Goal: Answer question/provide support: Share knowledge or assist other users

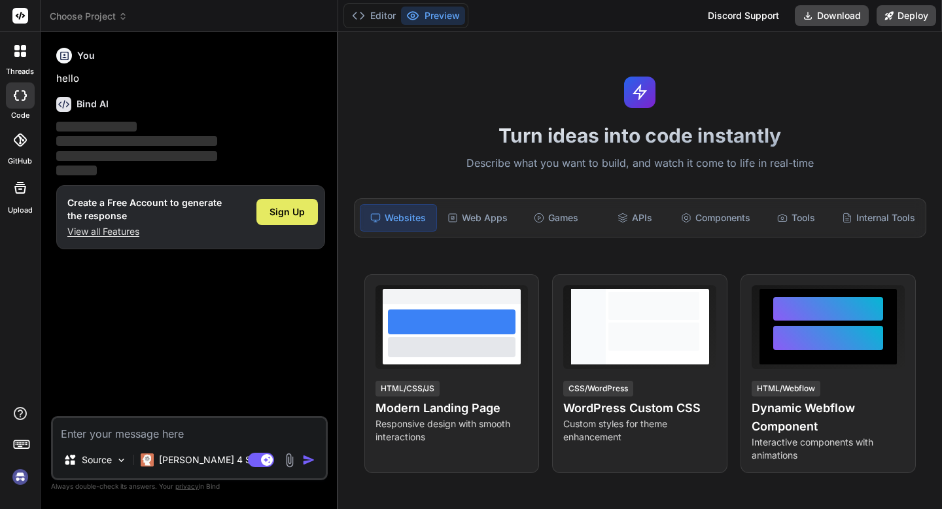
click at [279, 213] on span "Sign Up" at bounding box center [286, 211] width 35 height 13
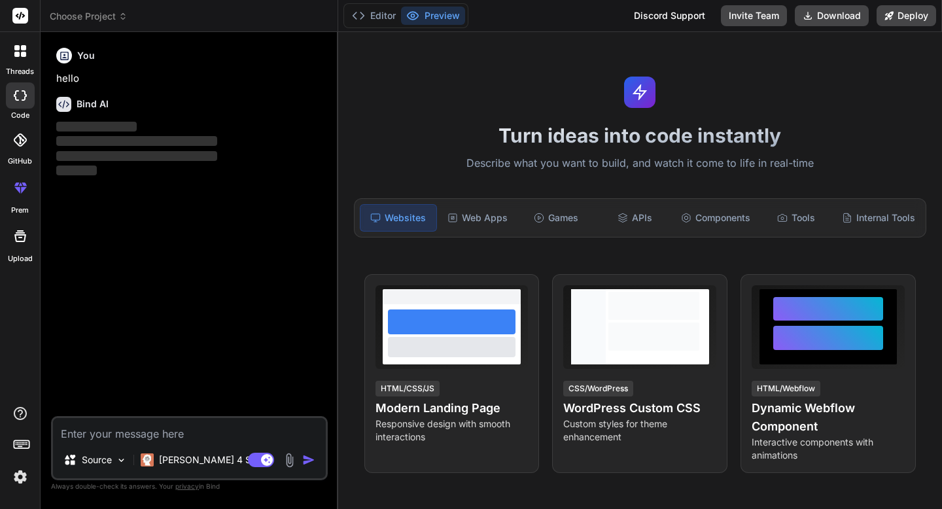
click at [188, 216] on div "You hello Bind AI ‌ ‌ ‌ ‌" at bounding box center [191, 229] width 274 height 373
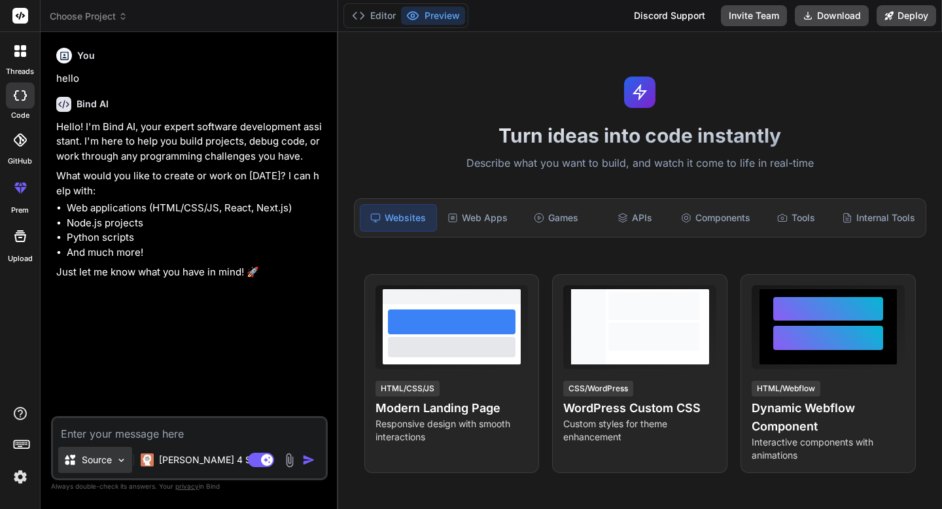
click at [99, 458] on p "Source" at bounding box center [97, 459] width 30 height 13
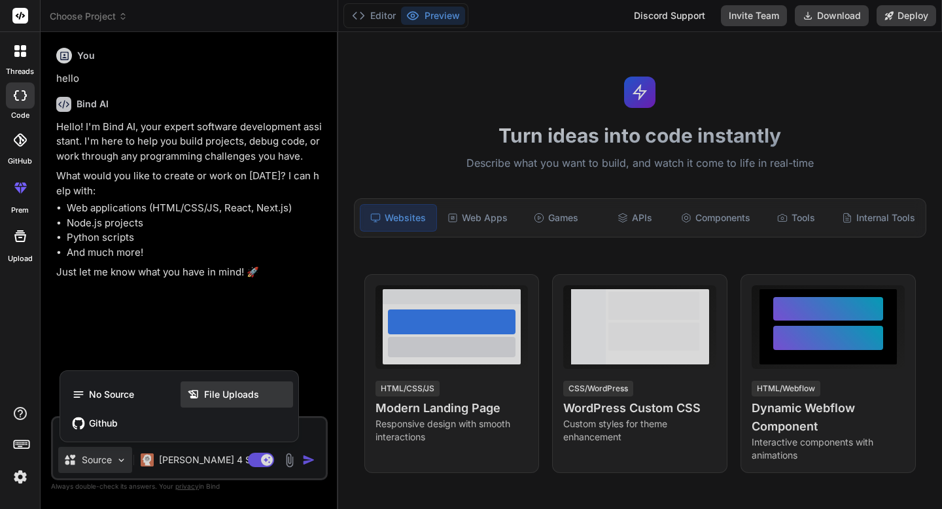
click at [219, 393] on span "File Uploads" at bounding box center [231, 394] width 55 height 13
type textarea "x"
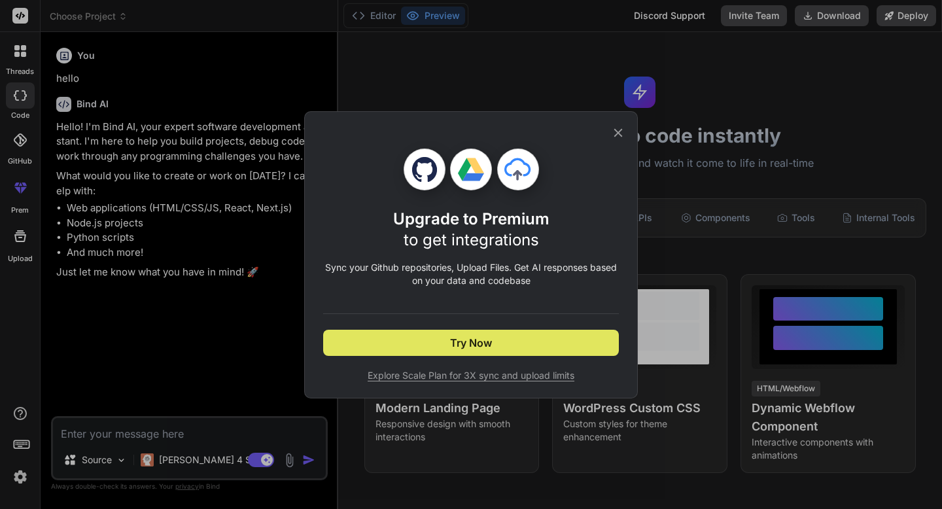
click at [387, 343] on button "Try Now" at bounding box center [471, 343] width 296 height 26
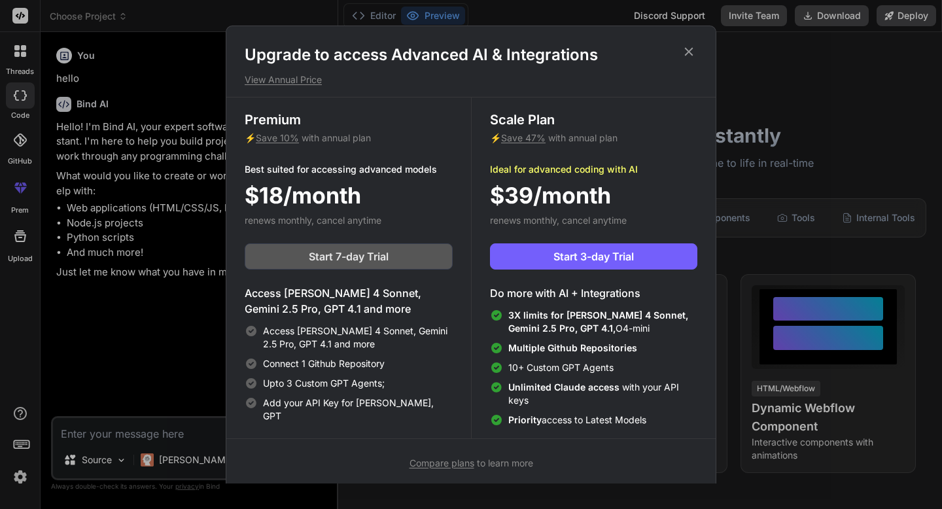
scroll to position [6, 0]
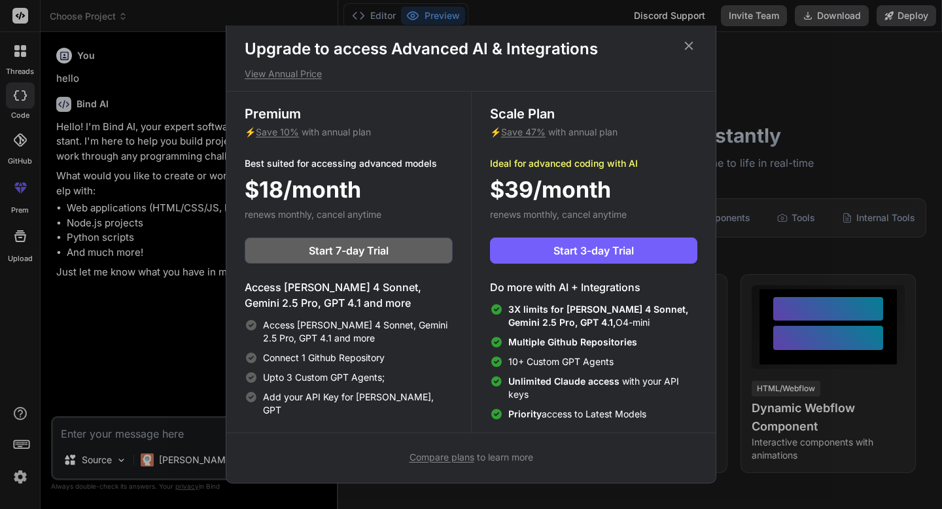
click at [686, 41] on icon at bounding box center [688, 46] width 14 height 14
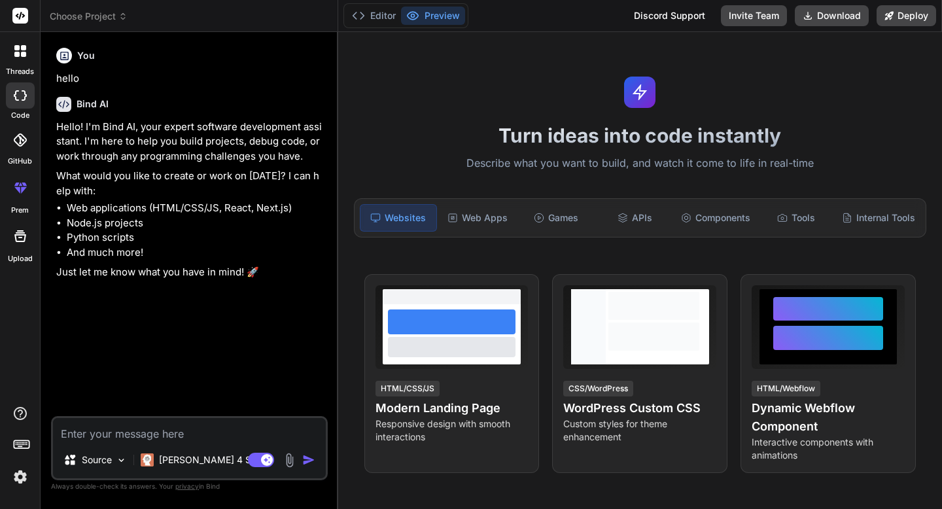
click at [91, 432] on textarea at bounding box center [189, 430] width 273 height 24
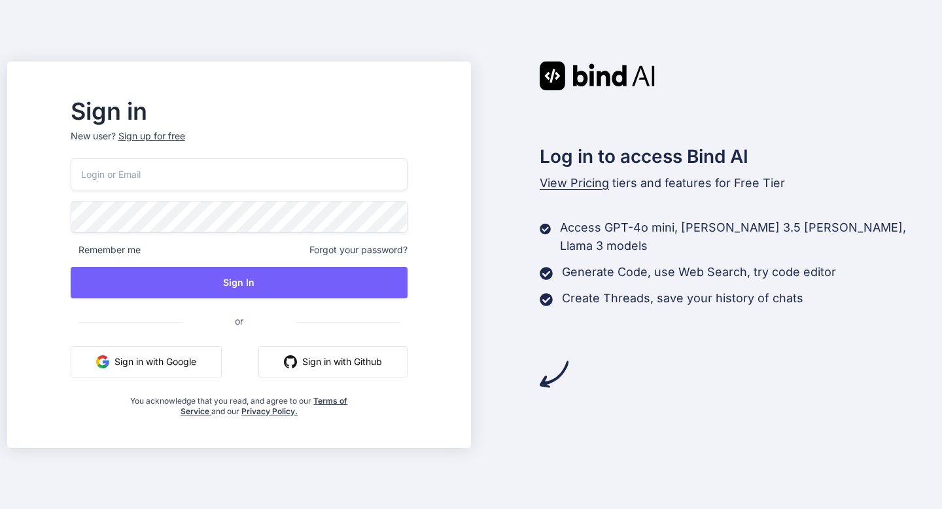
click at [203, 351] on button "Sign in with Google" at bounding box center [146, 361] width 151 height 31
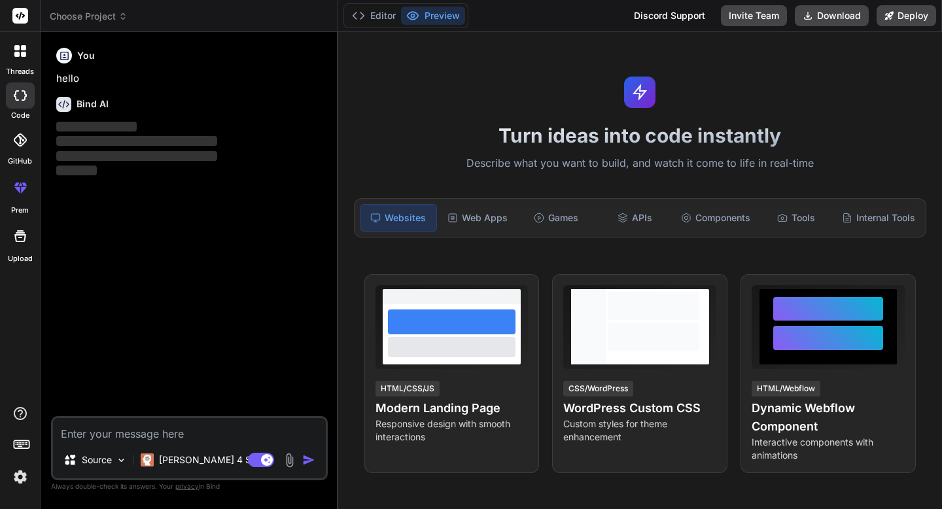
click at [17, 239] on icon at bounding box center [20, 236] width 16 height 16
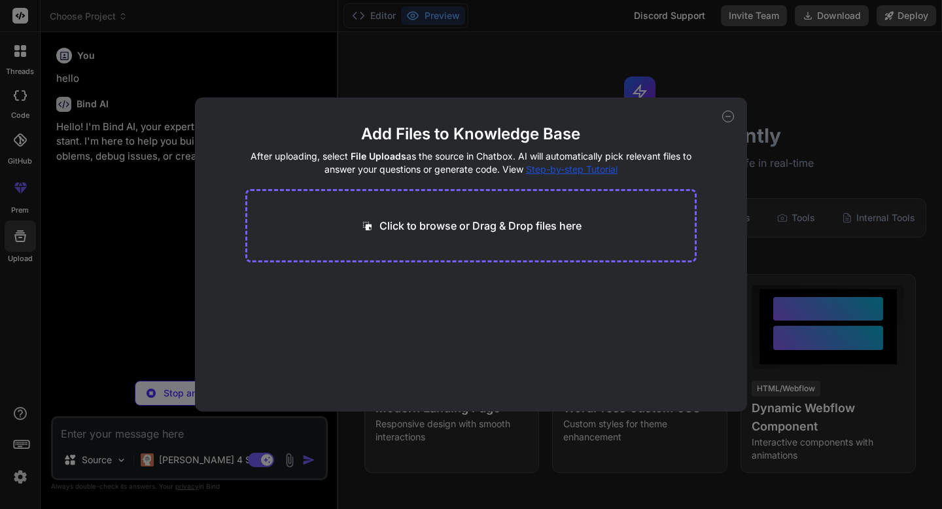
click at [413, 221] on p "Click to browse or Drag & Drop files here" at bounding box center [480, 226] width 202 height 16
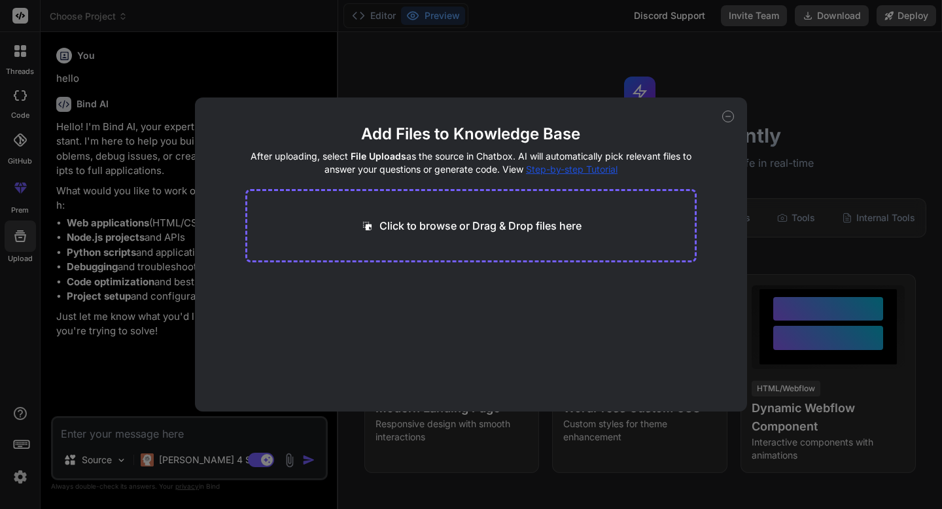
click at [466, 235] on div "Click to browse or Drag & Drop files here" at bounding box center [471, 225] width 452 height 73
click at [749, 75] on div "Add Files to Knowledge Base After uploading, select File Uploads as the source …" at bounding box center [471, 254] width 942 height 509
type textarea "x"
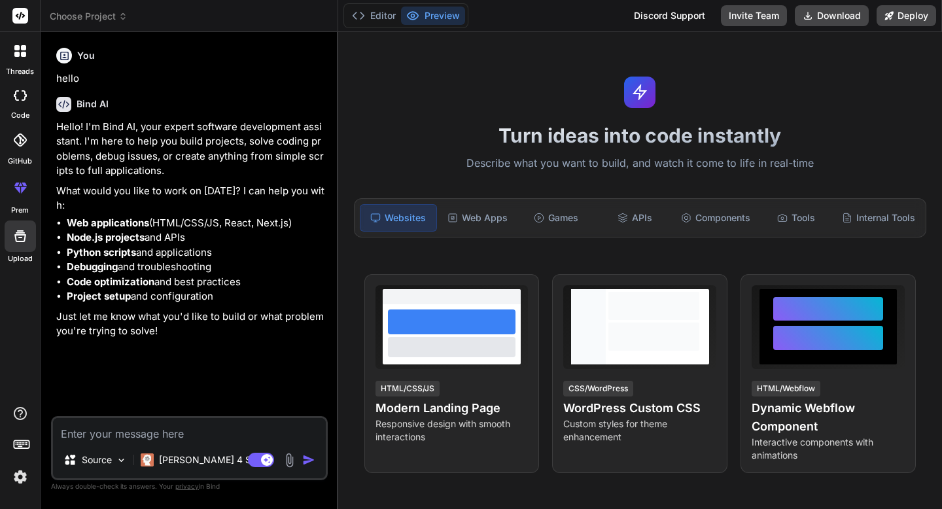
click at [90, 434] on textarea at bounding box center [189, 430] width 273 height 24
type textarea "i"
type textarea "x"
type textarea "i"
type textarea "x"
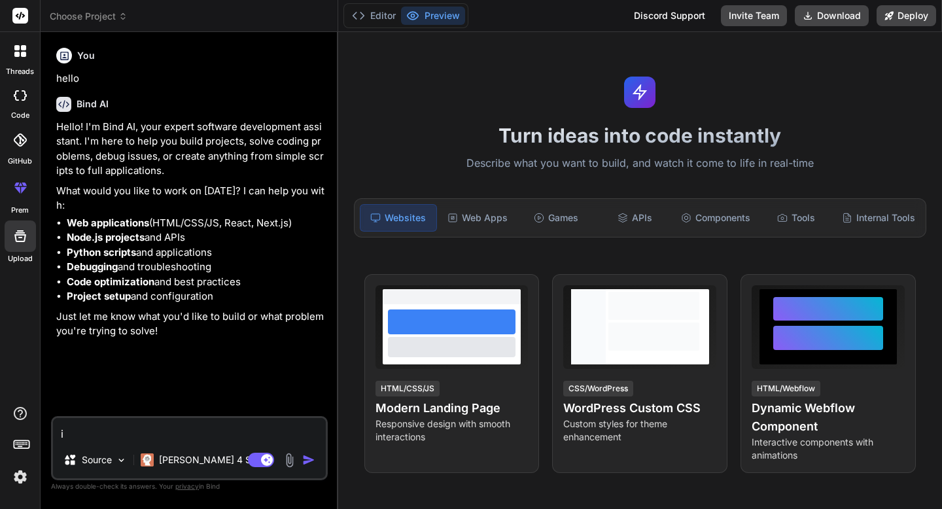
type textarea "i a"
type textarea "x"
type textarea "i am"
type textarea "x"
type textarea "i am"
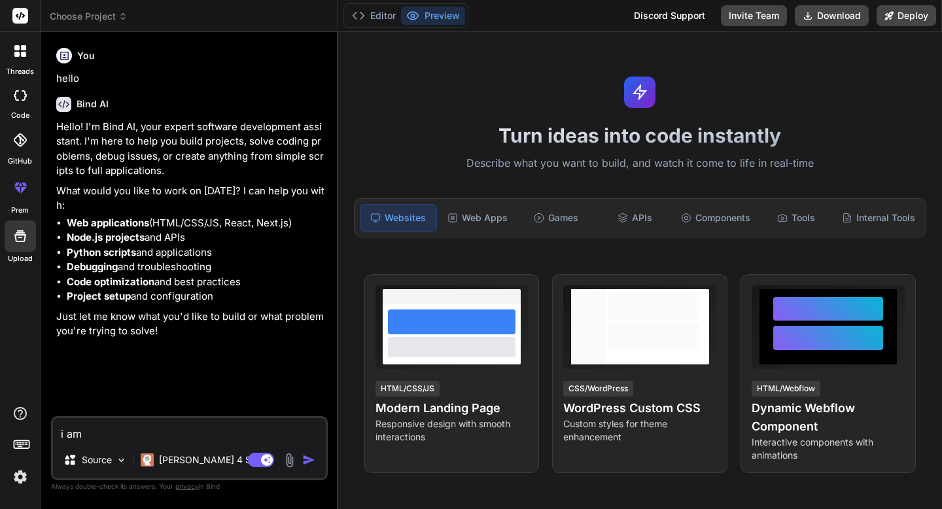
type textarea "x"
type textarea "i am f"
type textarea "x"
type textarea "i am fa"
type textarea "x"
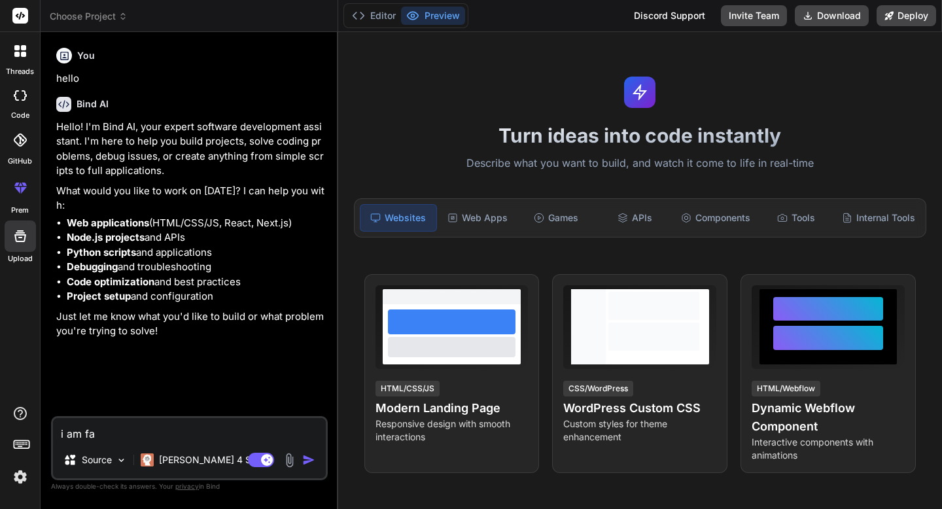
type textarea "i am fac"
type textarea "x"
type textarea "i am faci"
type textarea "x"
type textarea "i am facin"
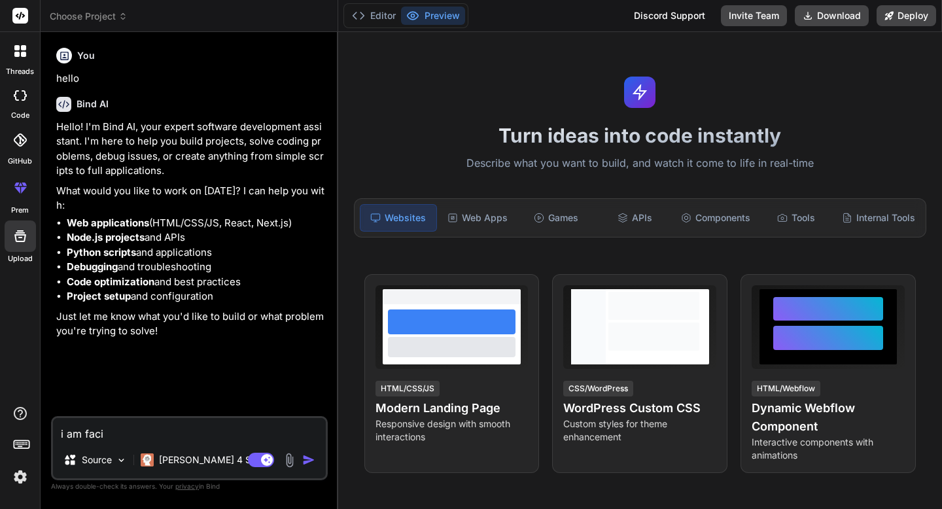
type textarea "x"
type textarea "i am facing"
type textarea "x"
type textarea "i am facing"
type textarea "x"
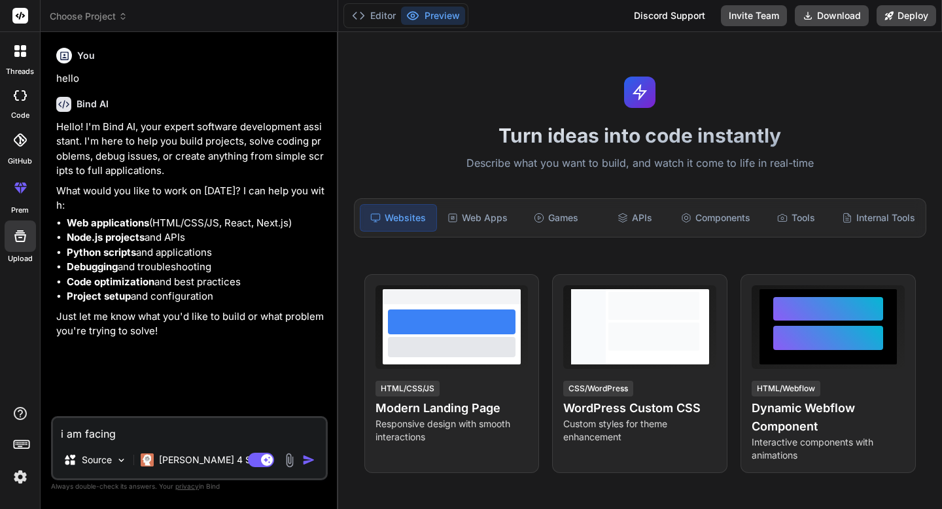
type textarea "i am facing o"
type textarea "x"
type textarea "i am facing on"
type textarea "x"
type textarea "i am facing one"
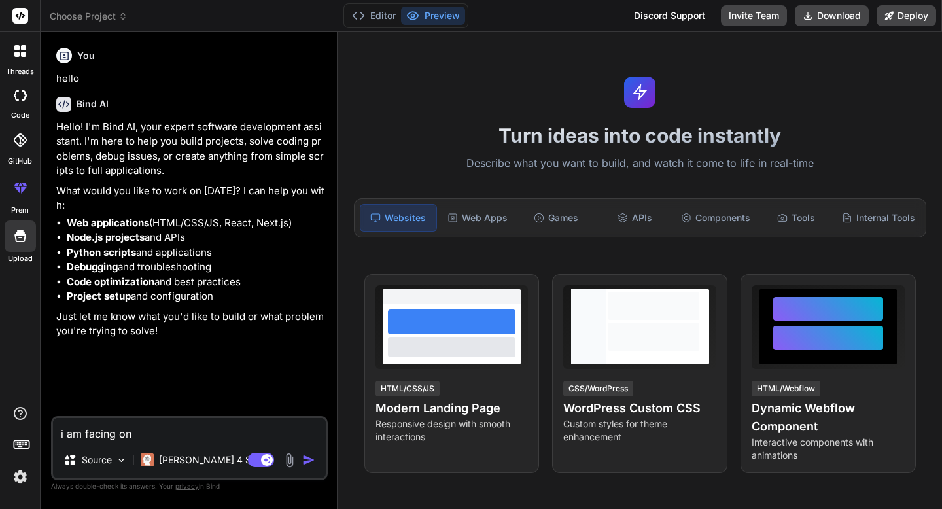
type textarea "x"
type textarea "i am facing one"
type textarea "x"
type textarea "i am facing one i"
type textarea "x"
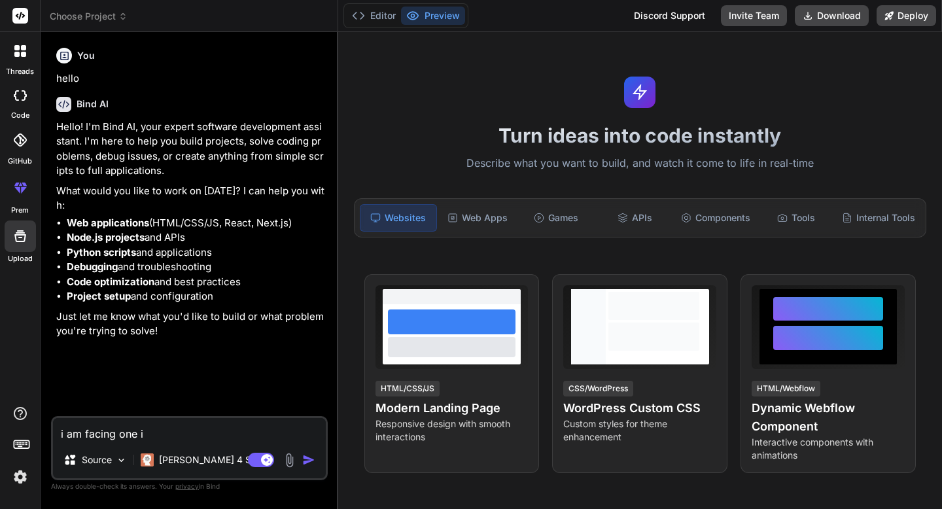
type textarea "i am facing one is"
type textarea "x"
type textarea "i am facing one iss"
type textarea "x"
type textarea "i am facing one issu"
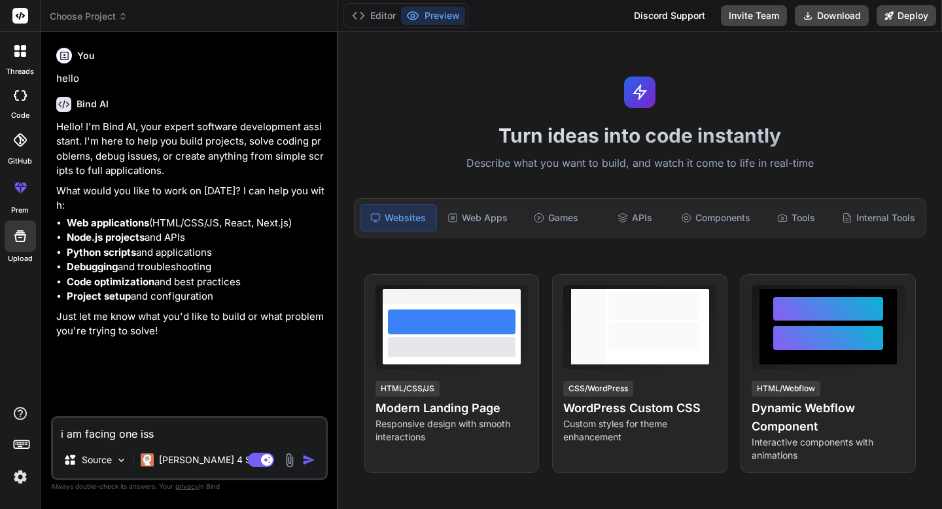
type textarea "x"
type textarea "i am facing one issue"
type textarea "x"
type textarea "i am facing one issue"
type textarea "x"
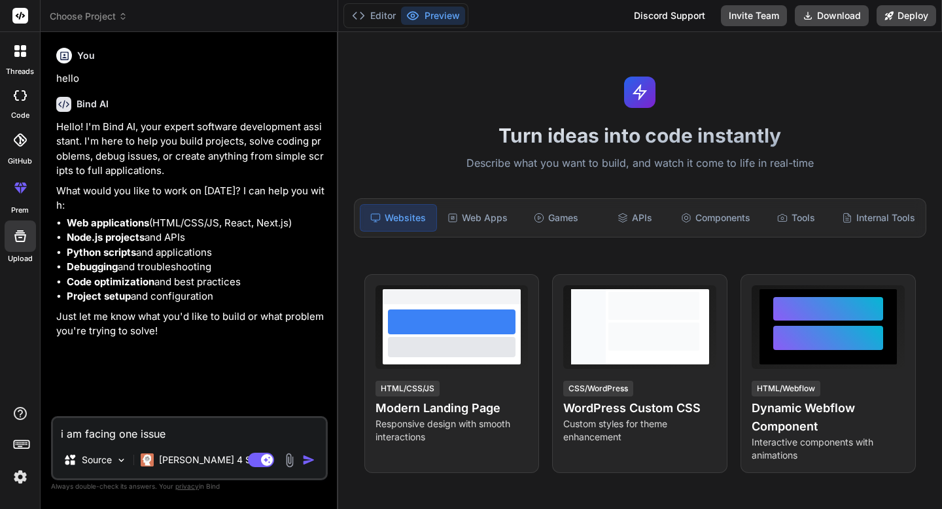
type textarea "i am facing one issue t"
type textarea "x"
type textarea "i am facing one issue th"
type textarea "x"
type textarea "i am facing one issue tha"
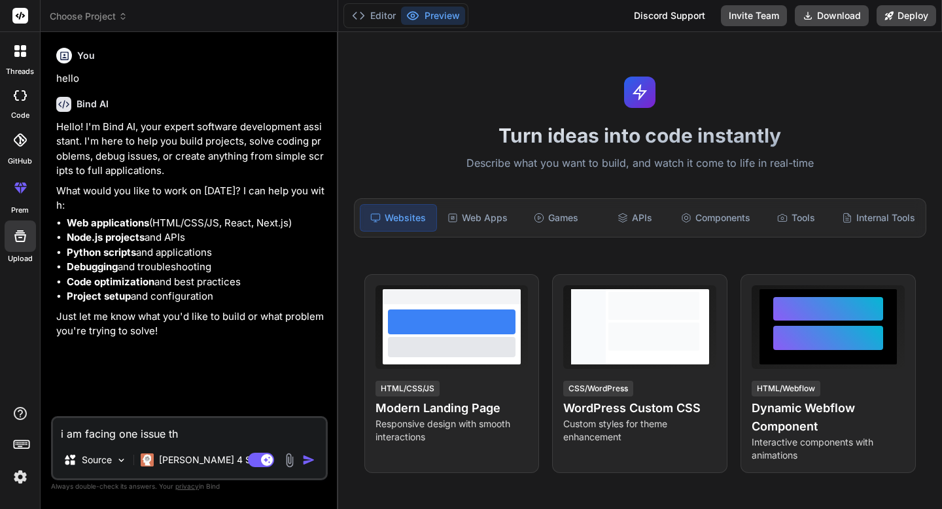
type textarea "x"
type textarea "i am facing one issue that"
type textarea "x"
type textarea "i am facing one issue that"
type textarea "x"
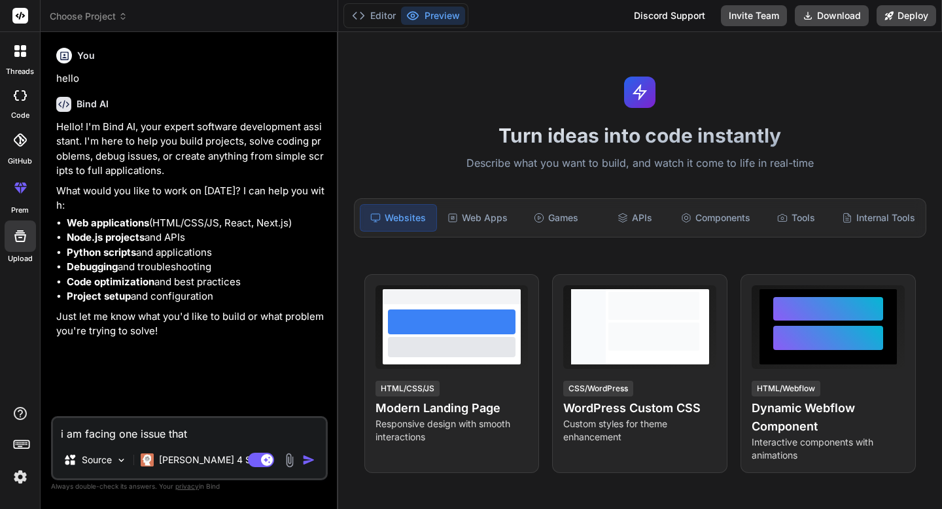
type textarea "i am facing one issue that u"
type textarea "x"
type textarea "i am facing one issue that us"
type textarea "x"
type textarea "i am facing one issue that us"
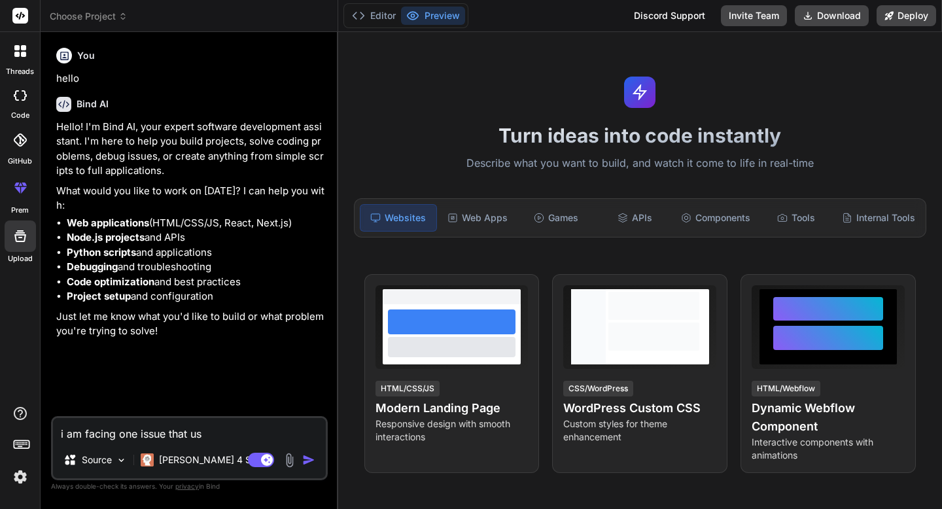
type textarea "x"
type textarea "i am facing one issue that us"
type textarea "x"
type textarea "i am facing one issue that u"
type textarea "x"
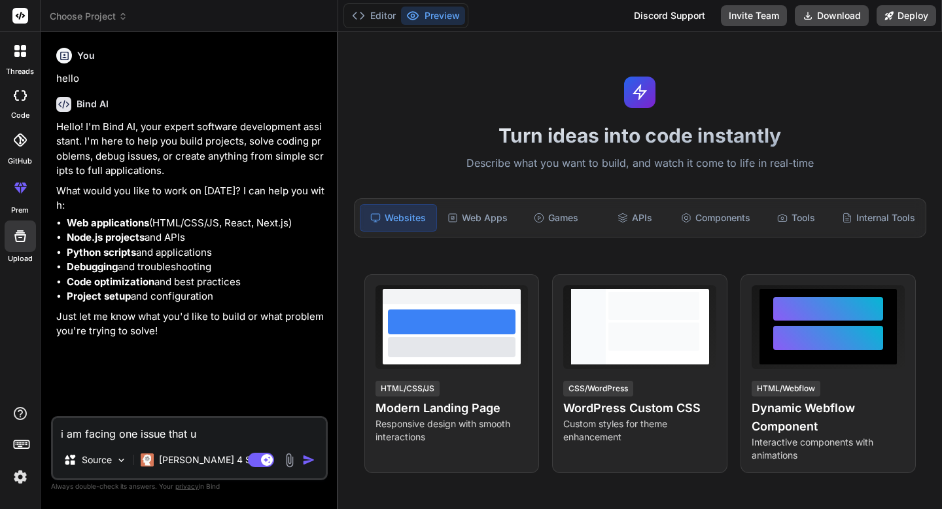
type textarea "i am facing one issue that"
type textarea "x"
type textarea "i am facing one issue that i"
type textarea "x"
type textarea "i am facing one issue that is"
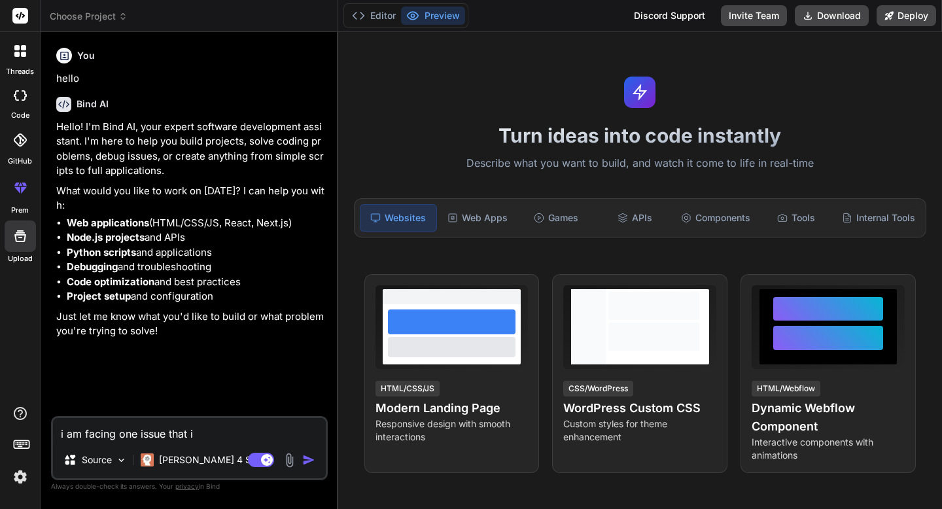
type textarea "x"
type textarea "i am facing one issue that is"
type textarea "x"
type textarea "i am facing one issue that is w"
type textarea "x"
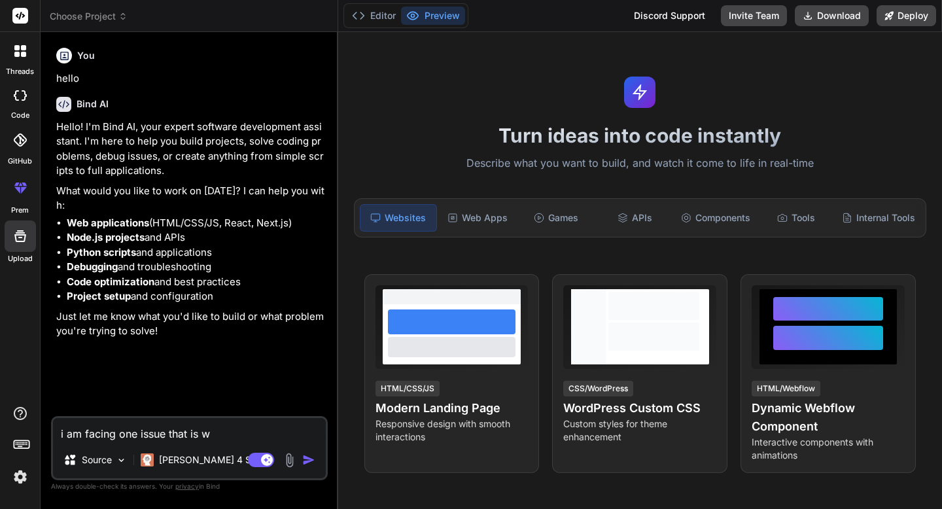
type textarea "i am facing one issue that is we"
type textarea "x"
type textarea "i am facing one issue that is w"
type textarea "x"
type textarea "i am facing one issue that is wh"
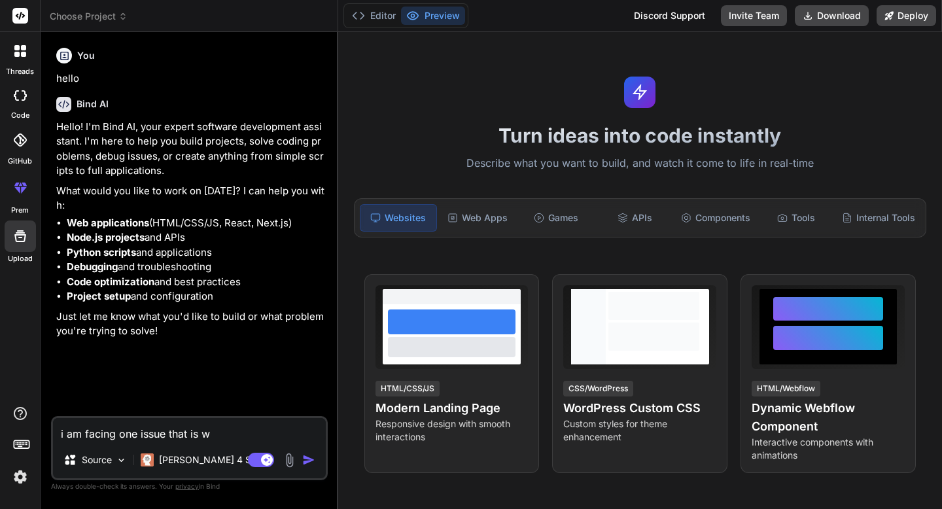
type textarea "x"
type textarea "i am facing one issue that is whe"
type textarea "x"
type textarea "i am facing one issue that is when"
type textarea "x"
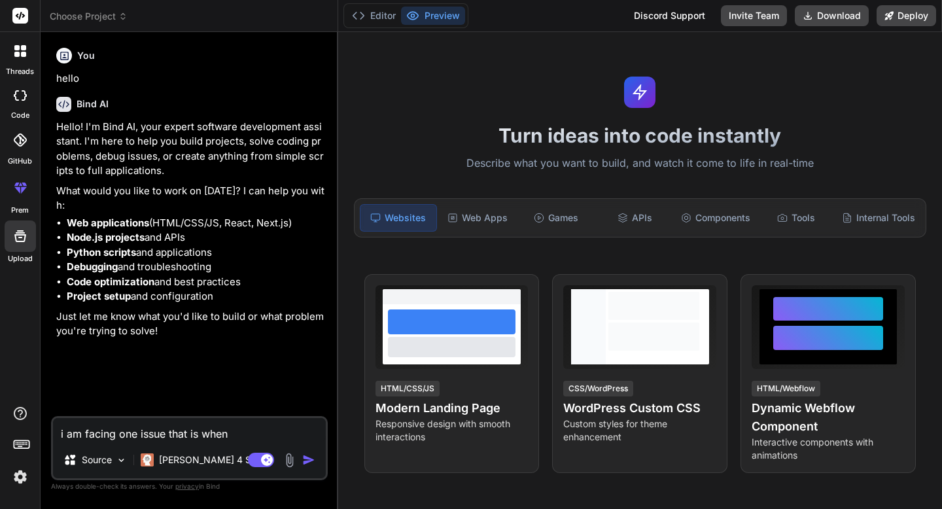
type textarea "i am facing one issue that is when"
type textarea "x"
type textarea "i am facing one issue that is when i"
type textarea "x"
type textarea "i am facing one issue that is when in"
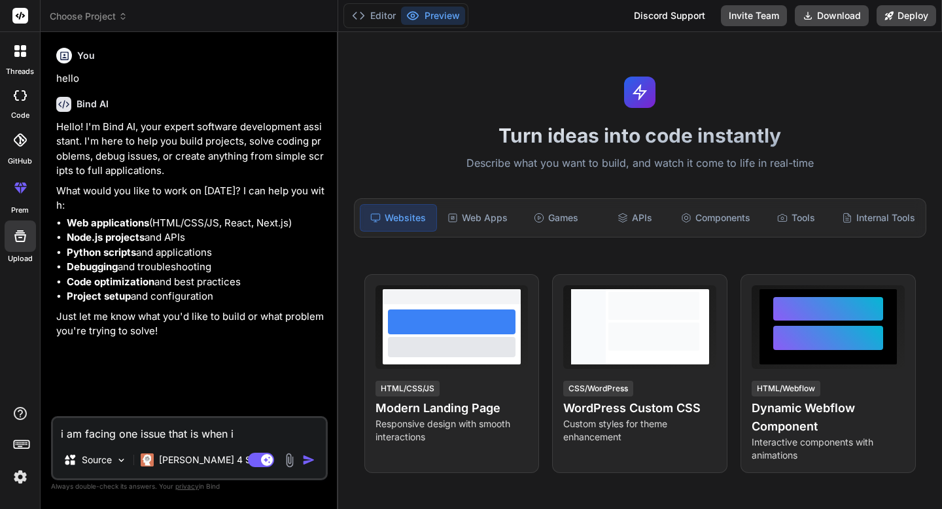
type textarea "x"
type textarea "i am facing one issue that is when i"
type textarea "x"
type textarea "i am facing one issue that is when"
type textarea "x"
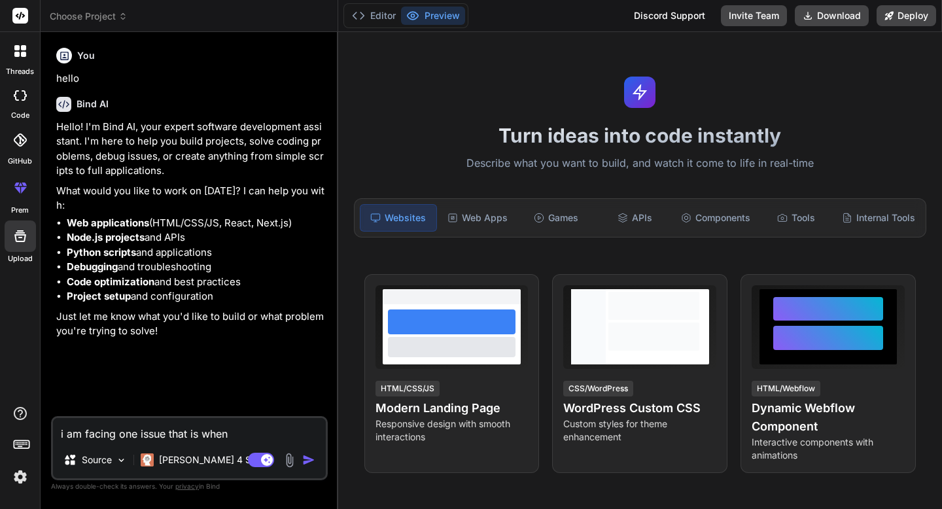
type textarea "i am facing one issue that is when i"
type textarea "x"
type textarea "i am facing one issue that is when i"
type textarea "x"
type textarea "i am facing one issue that is when i c"
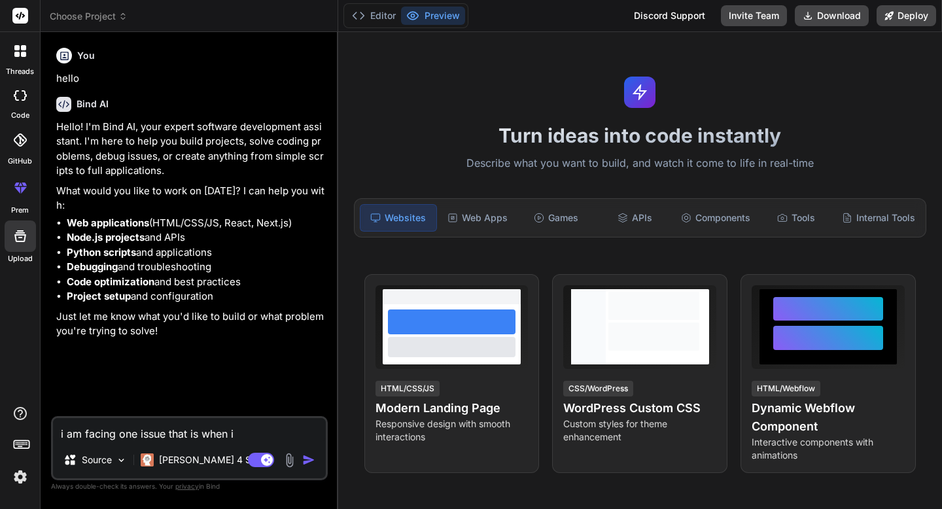
type textarea "x"
type textarea "i am facing one issue that is when i cl"
type textarea "x"
type textarea "i am facing one issue that is when i c"
type textarea "x"
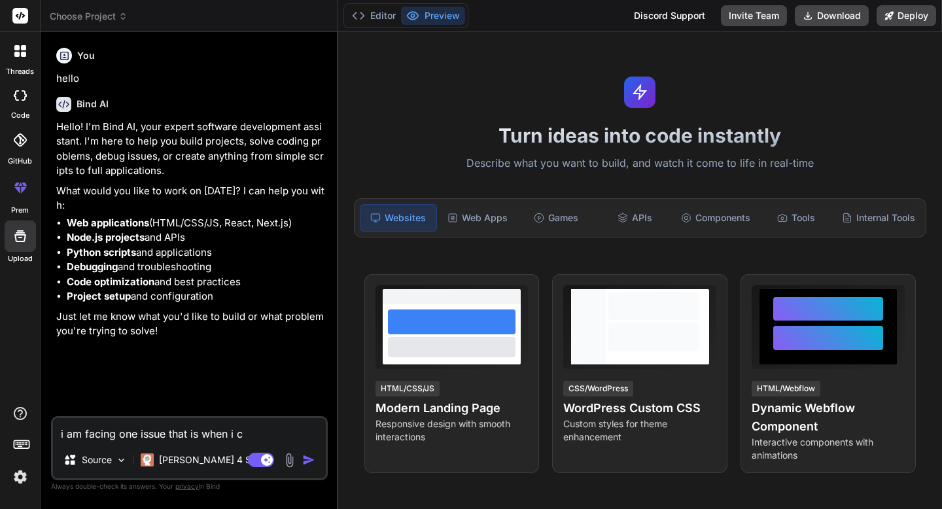
type textarea "i am facing one issue that is when i ch"
type textarea "x"
type textarea "i am facing one issue that is when i che"
type textarea "x"
type textarea "i am facing one issue that is when i chec"
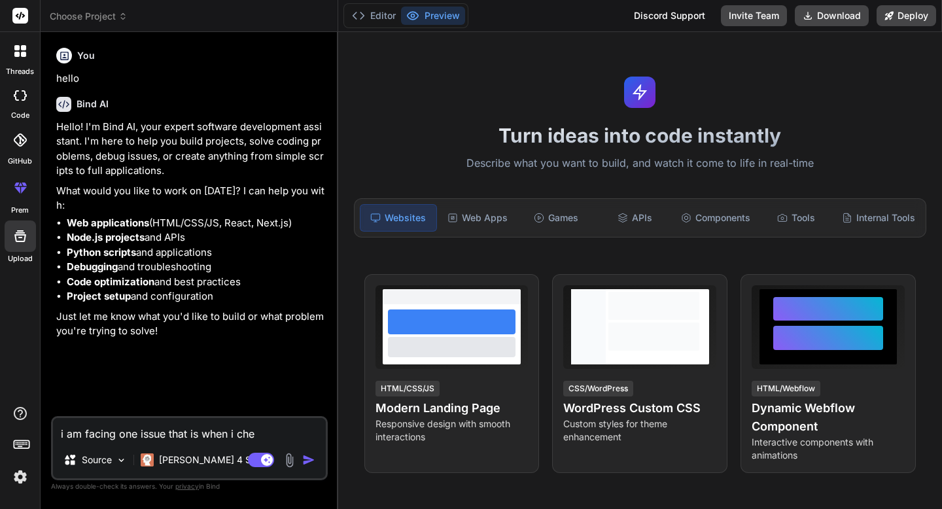
type textarea "x"
type textarea "i am facing one issue that is when i check"
type textarea "x"
type textarea "i am facing one issue that is when i check"
type textarea "x"
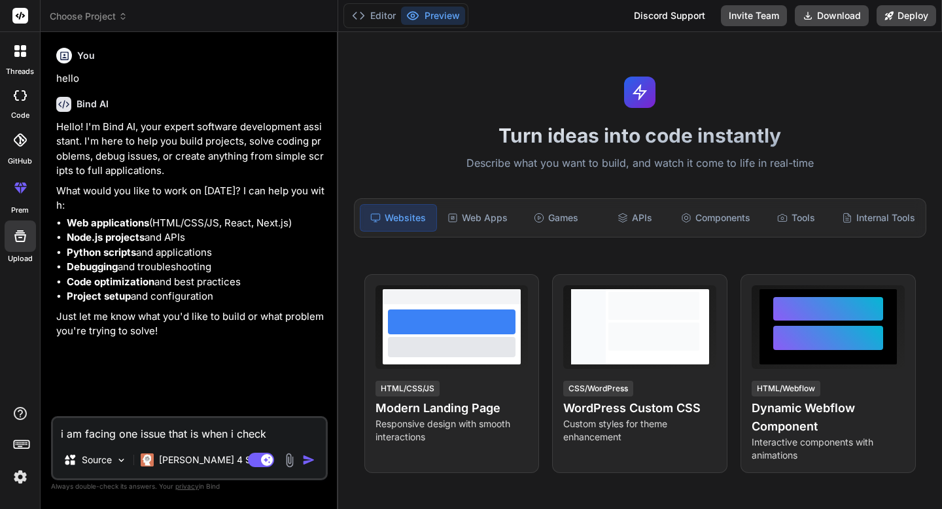
type textarea "i am facing one issue that is when i check i"
type textarea "x"
type textarea "i am facing one issue that is when i check in"
type textarea "x"
type textarea "i am facing one issue that is when i check in"
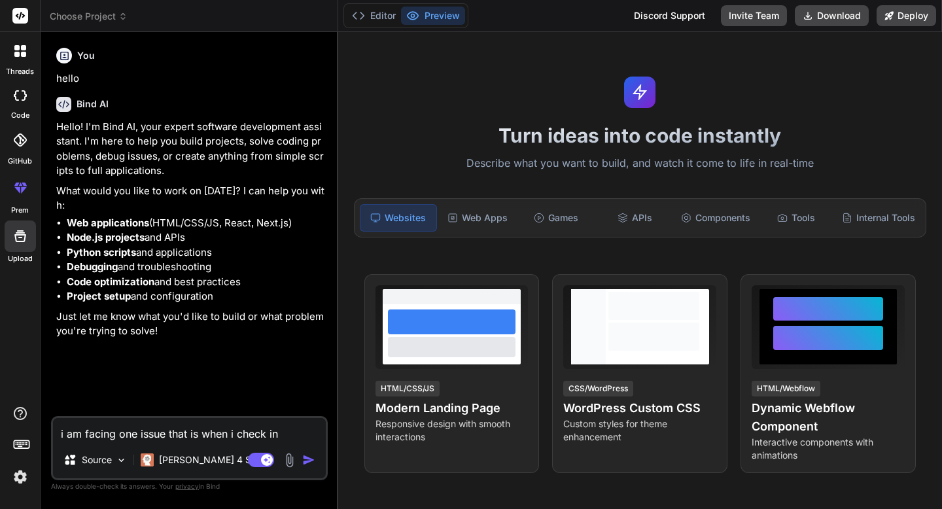
type textarea "x"
type textarea "i am facing one issue that is when i check in o"
type textarea "x"
type textarea "i am facing one issue that is when i check in or"
type textarea "x"
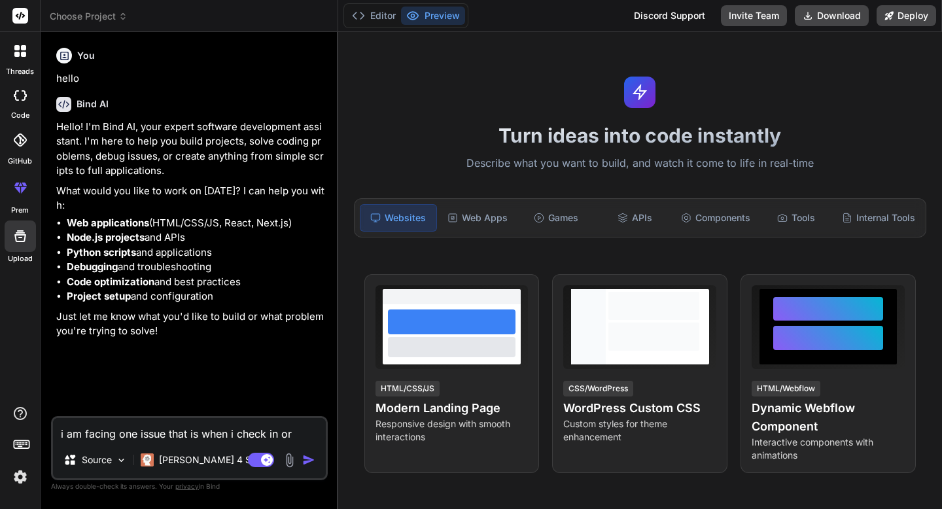
type textarea "i am facing one issue that is when i check in or"
type textarea "x"
type textarea "i am facing one issue that is when i check in or c"
type textarea "x"
type textarea "i am facing one issue that is when i check in or ch"
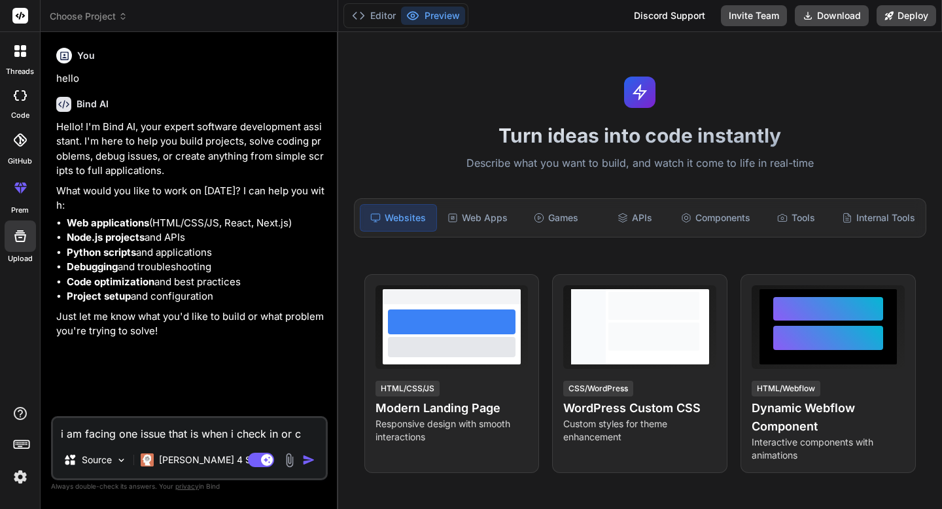
type textarea "x"
type textarea "i am facing one issue that is when i check in or che"
type textarea "x"
type textarea "i am facing one issue that is when i check in or chek"
type textarea "x"
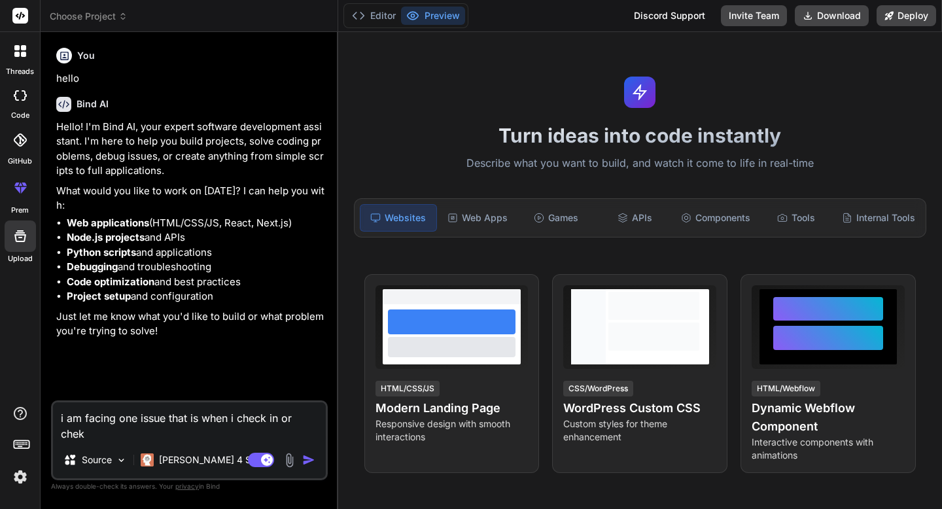
type textarea "i am facing one issue that is when i check in or che"
type textarea "x"
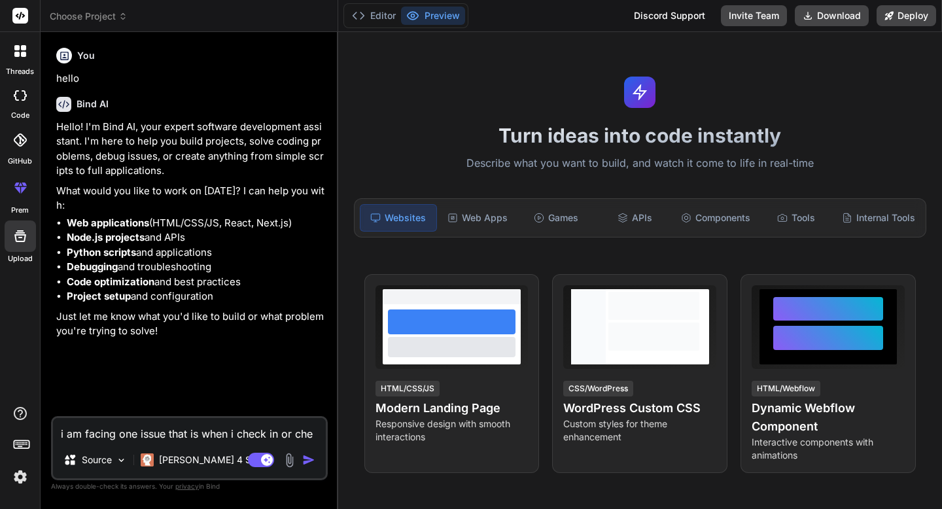
type textarea "i am facing one issue that is when i check in or chec"
type textarea "x"
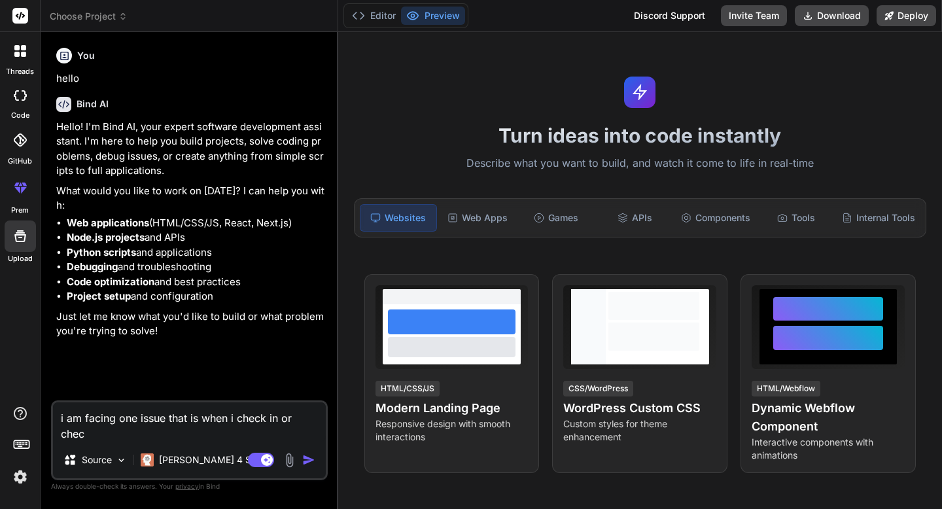
type textarea "i am facing one issue that is when i check in or check"
type textarea "x"
type textarea "i am facing one issue that is when i check in or check"
type textarea "x"
type textarea "i am facing one issue that is when i check in or check o"
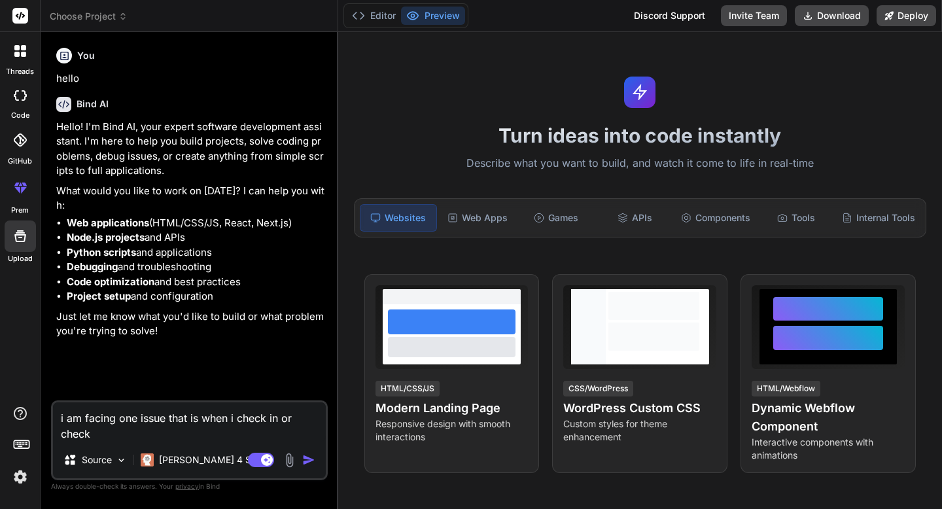
type textarea "x"
type textarea "i am facing one issue that is when i check in or check ou"
type textarea "x"
type textarea "i am facing one issue that is when i check in or check out"
type textarea "x"
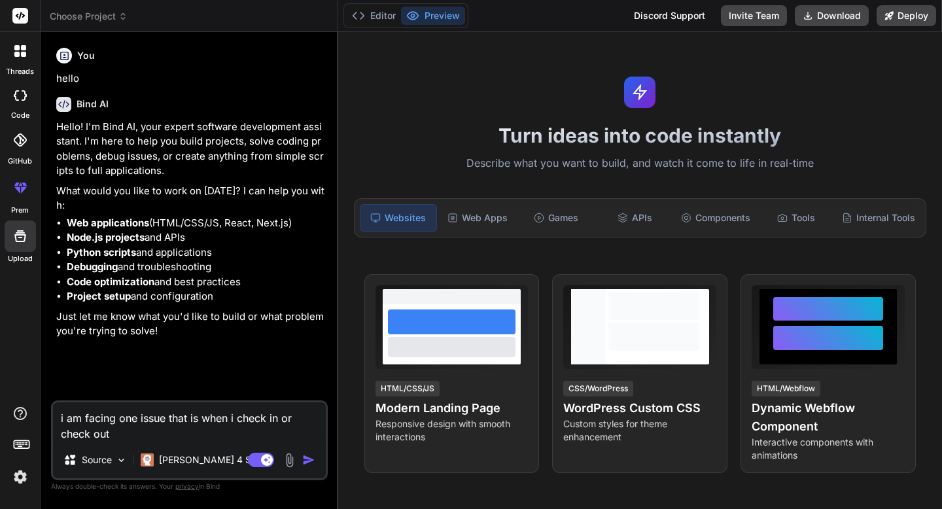
type textarea "i am facing one issue that is when i check in or check out"
type textarea "x"
type textarea "i am facing one issue that is when i check in or check out m"
type textarea "x"
type textarea "i am facing one issue that is when i check in or check out mu"
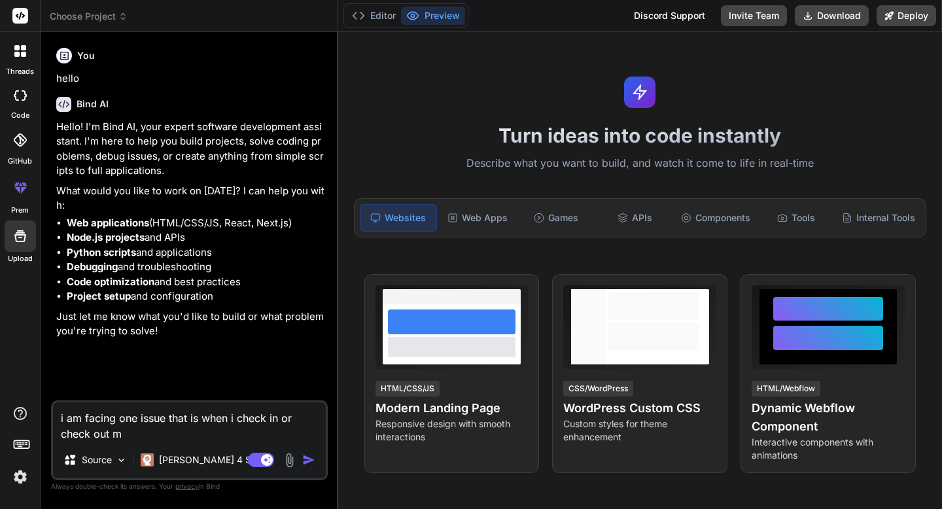
type textarea "x"
type textarea "i am facing one issue that is when i check in or check out mu"
type textarea "x"
type textarea "i am facing one issue that is when i check in or check out mu"
type textarea "x"
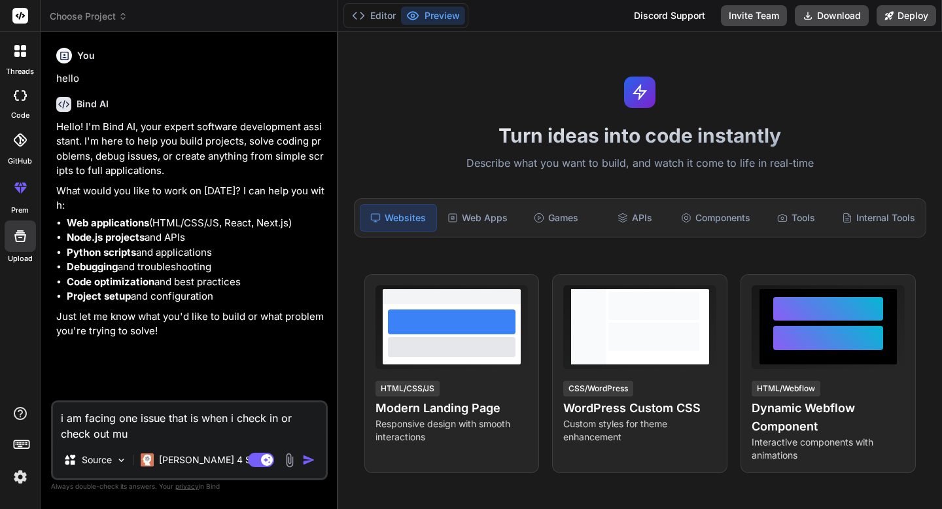
type textarea "i am facing one issue that is when i check in or check out m"
type textarea "x"
type textarea "i am facing one issue that is when i check in or check out"
type textarea "x"
type textarea "i am facing one issue that is when i check in or check out m"
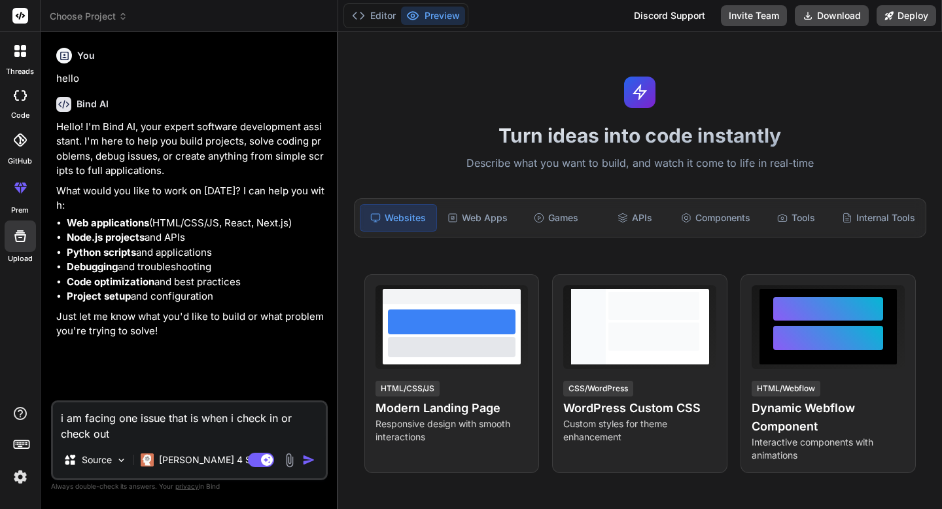
type textarea "x"
type textarea "i am facing one issue that is when i check in or check out my"
type textarea "x"
type textarea "i am facing one issue that is when i check in or check out my"
type textarea "x"
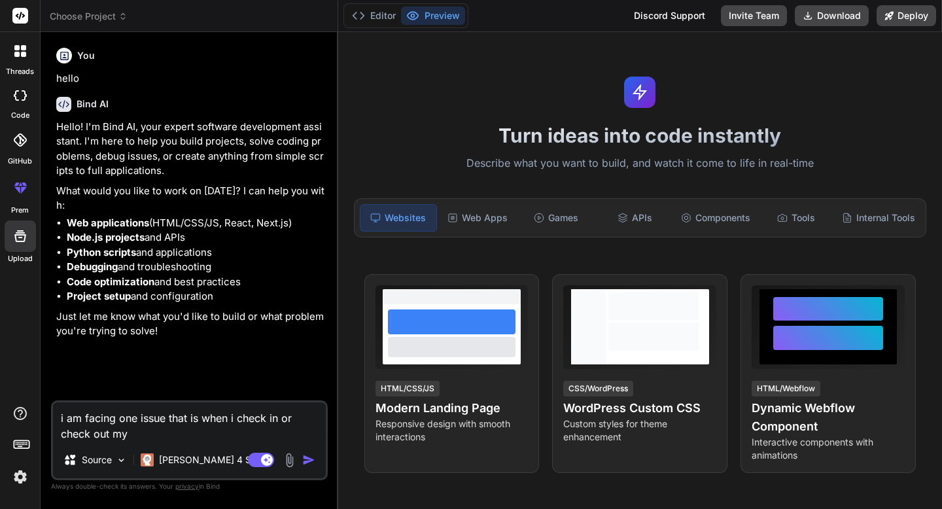
type textarea "i am facing one issue that is when i check in or check out my t"
type textarea "x"
type textarea "i am facing one issue that is when i check in or check out my ti"
type textarea "x"
type textarea "i am facing one issue that is when i check in or check out my tim"
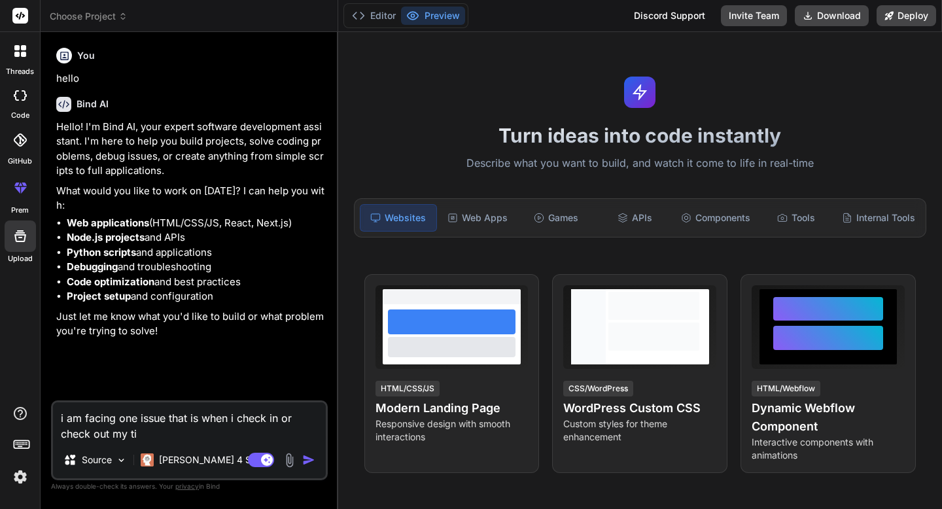
type textarea "x"
type textarea "i am facing one issue that is when i check in or check out my time"
type textarea "x"
type textarea "i am facing one issue that is when i check in or check out my time"
type textarea "x"
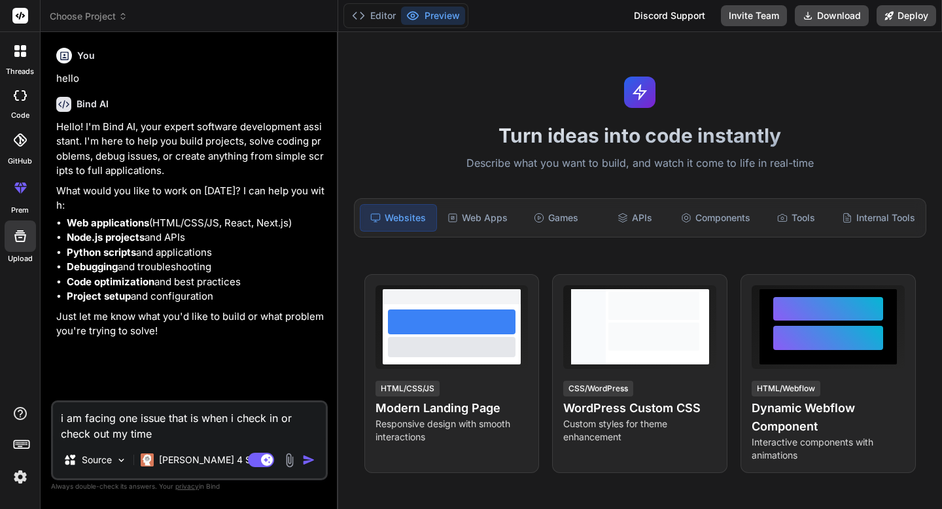
type textarea "i am facing one issue that is when i check in or check out my time a"
type textarea "x"
type textarea "i am facing one issue that is when i check in or check out my time an"
type textarea "x"
type textarea "i am facing one issue that is when i check in or check out my time and"
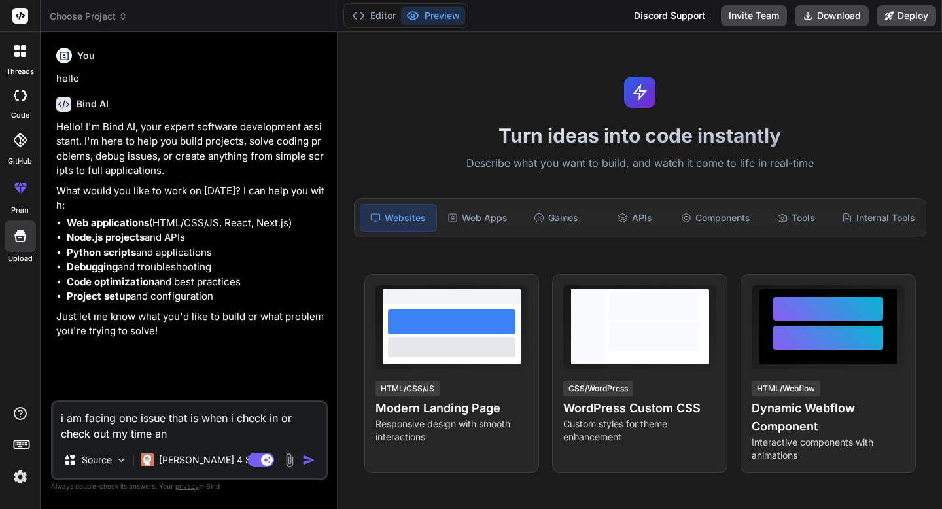
type textarea "x"
type textarea "i am facing one issue that is when i check in or check out my time and"
type textarea "x"
type textarea "i am facing one issue that is when i check in or check out my time and l"
type textarea "x"
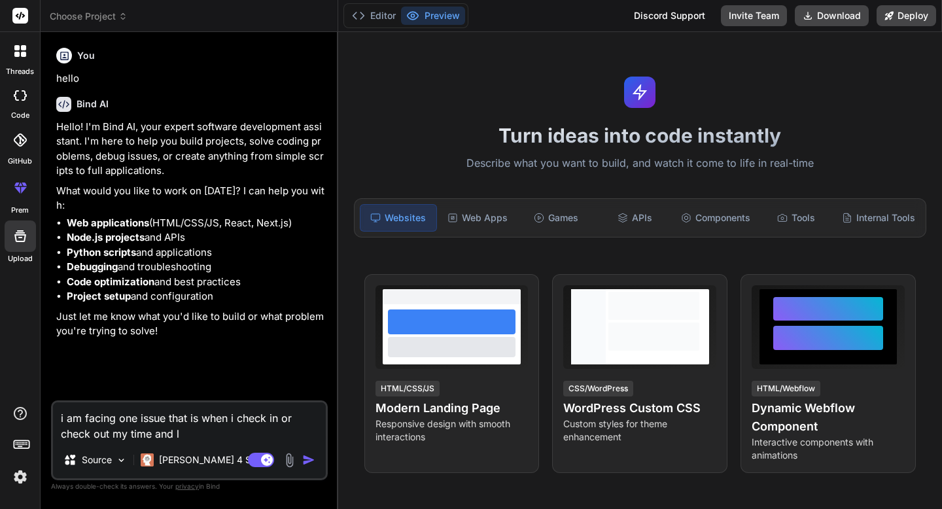
type textarea "i am facing one issue that is when i check in or check out my time and li"
type textarea "x"
type textarea "i am facing one issue that is when i check in or check out my time and l"
type textarea "x"
type textarea "i am facing one issue that is when i check in or check out my time and lo"
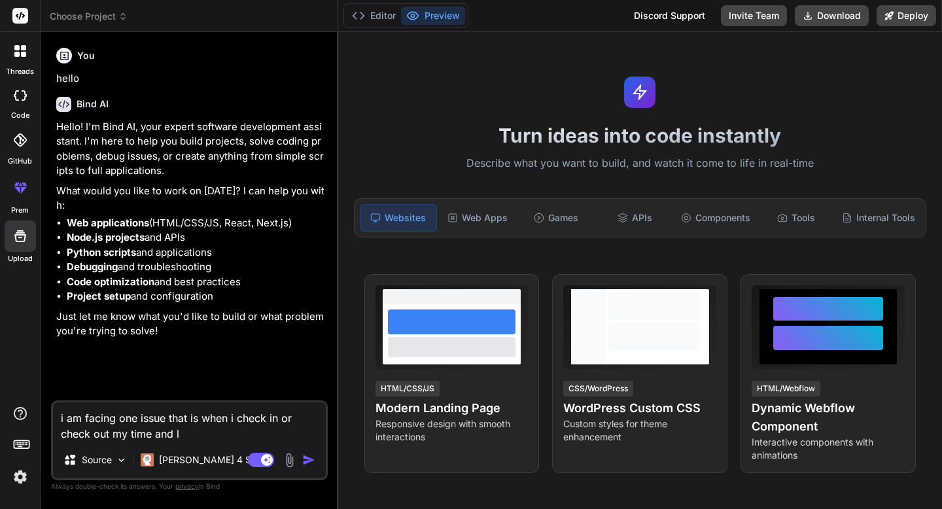
type textarea "x"
type textarea "i am facing one issue that is when i check in or check out my time and loc"
type textarea "x"
type textarea "i am facing one issue that is when i check in or check out my time and loca"
type textarea "x"
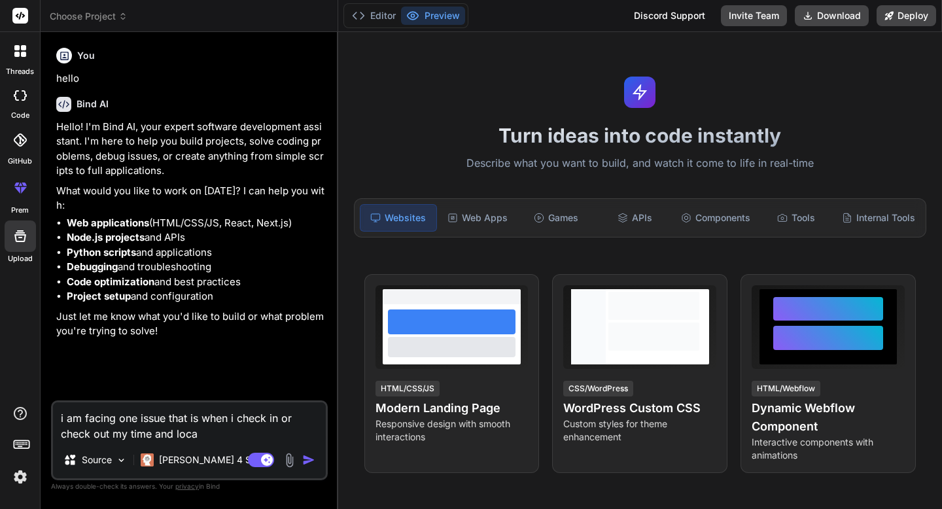
type textarea "i am facing one issue that is when i check in or check out my time and locac"
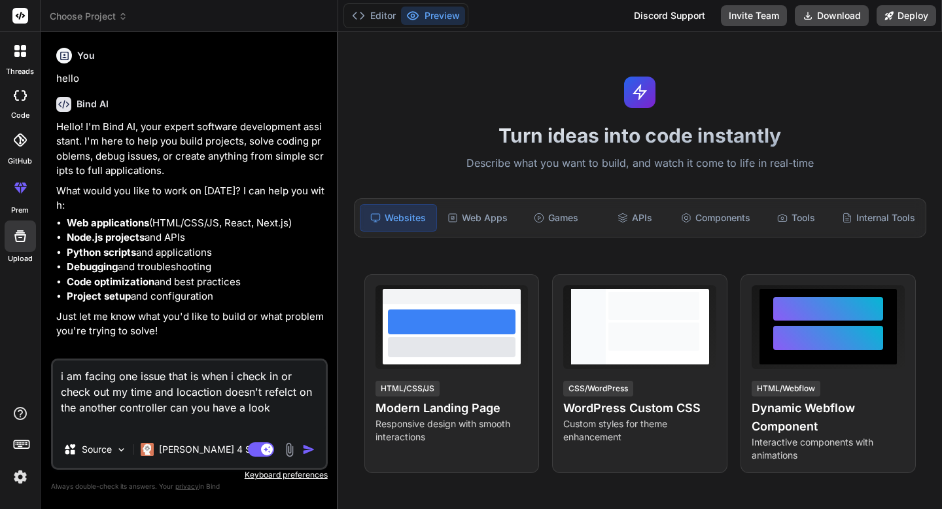
paste textarea "class LocationTrackingService: NSObject { static let shared = LocationTrackingS…"
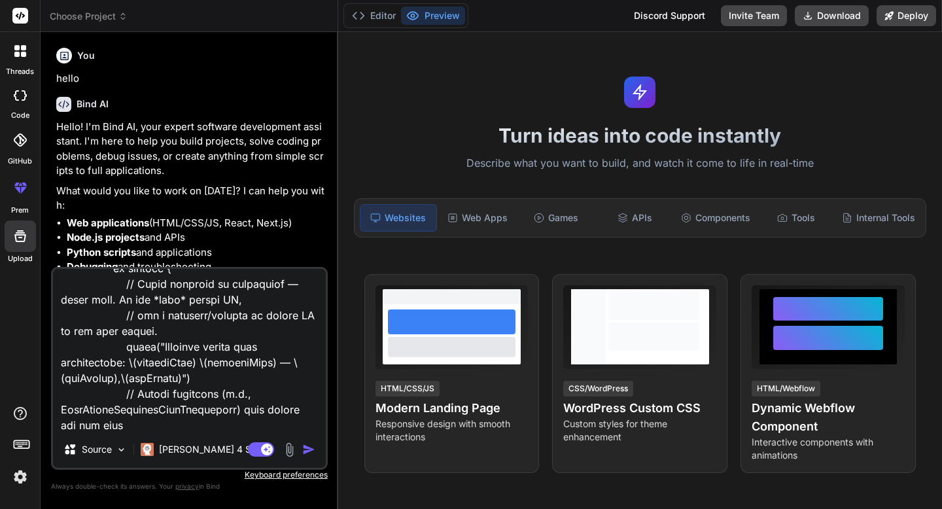
scroll to position [12418, 0]
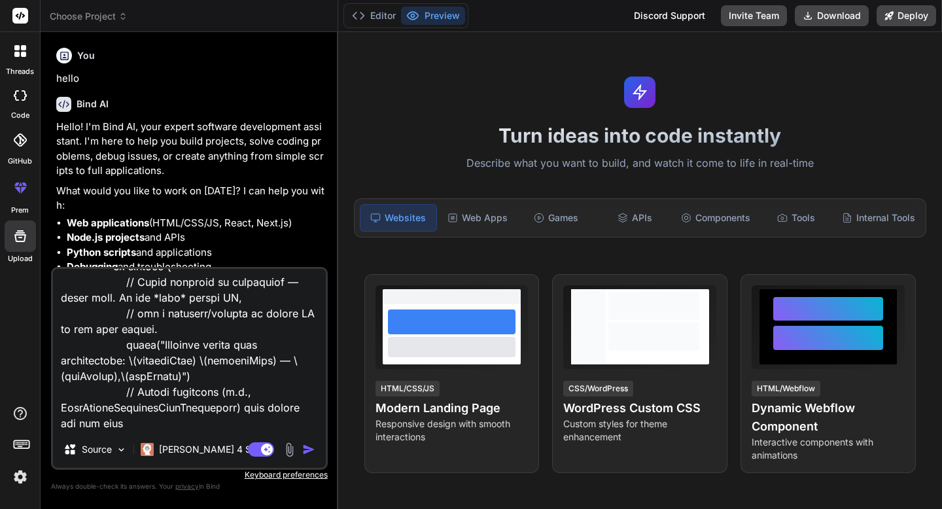
paste textarea "import UIKit import UIKit import GoogleMaps import CoreLocation import GooglePl…"
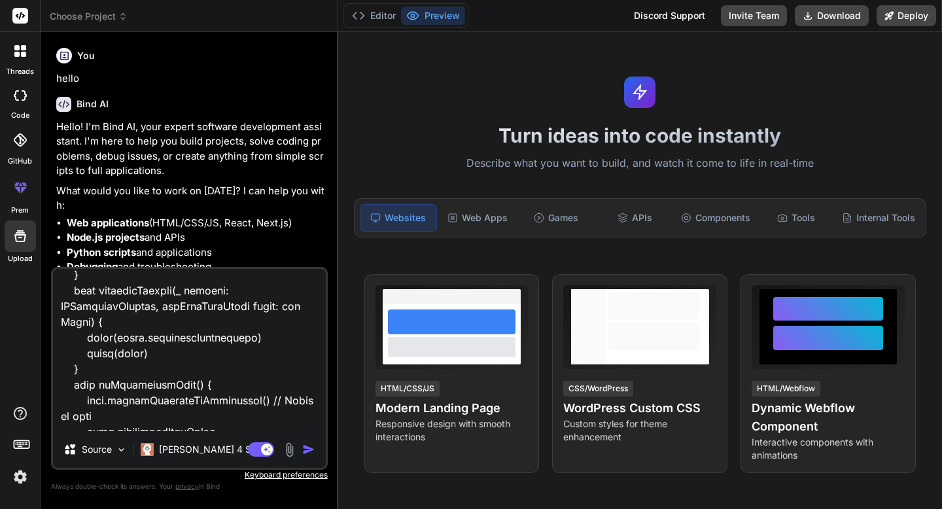
scroll to position [17692, 0]
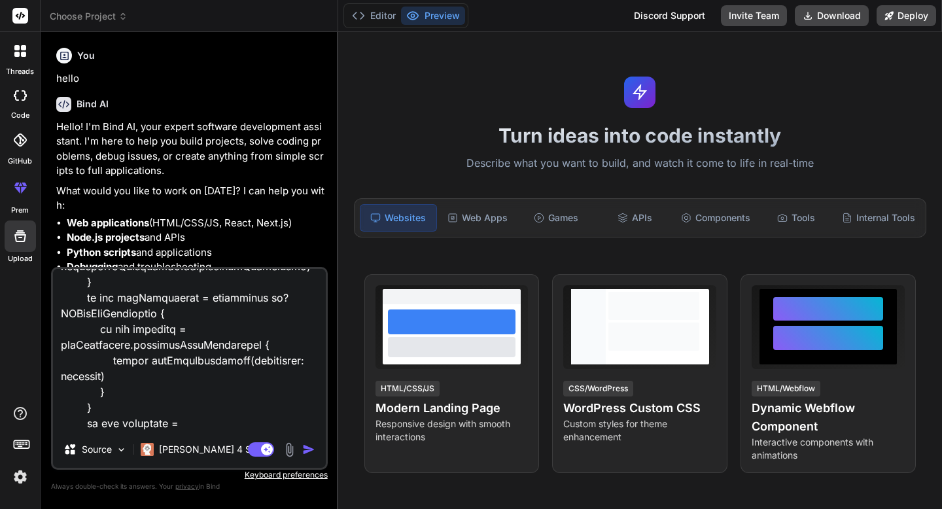
click at [124, 409] on textarea at bounding box center [189, 350] width 273 height 162
paste textarea "// // OrdersTabViewController.swift // ledure // // Created by Abhay on 28/10/2…"
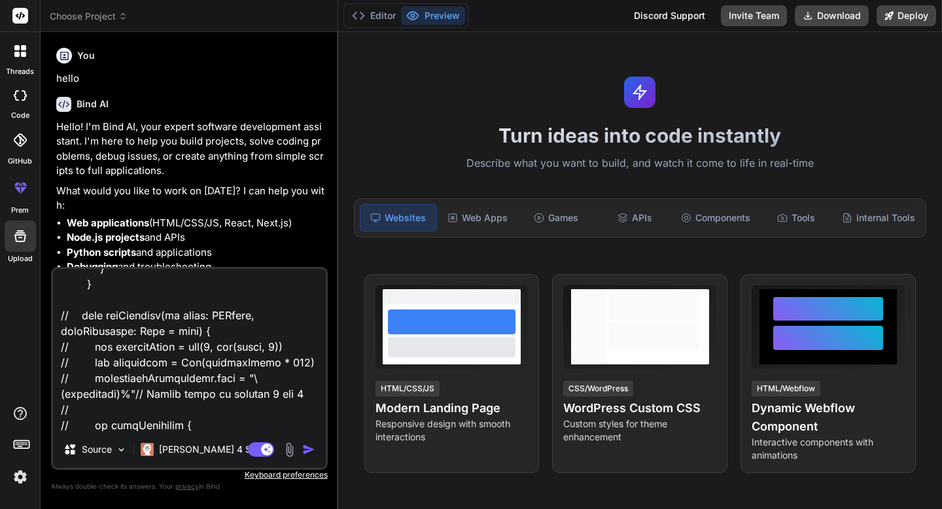
click at [309, 445] on img "button" at bounding box center [308, 449] width 13 height 13
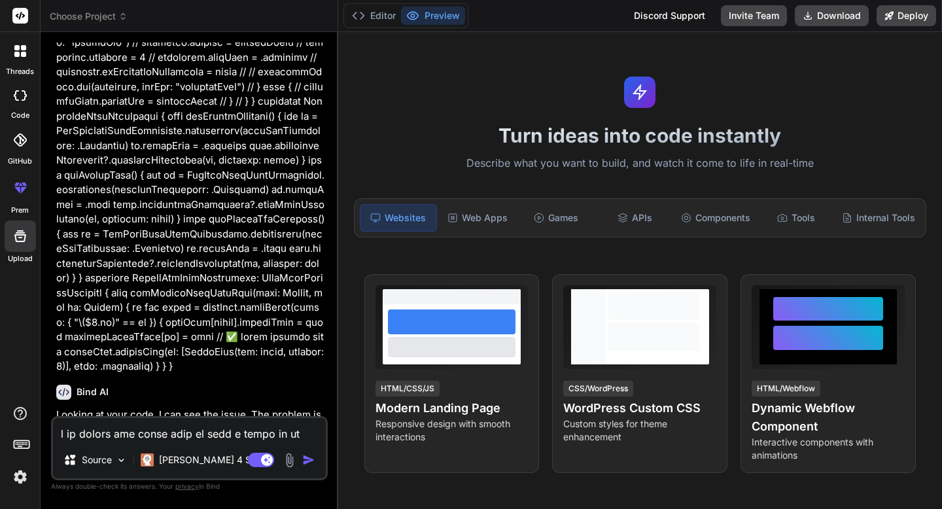
scroll to position [16776, 0]
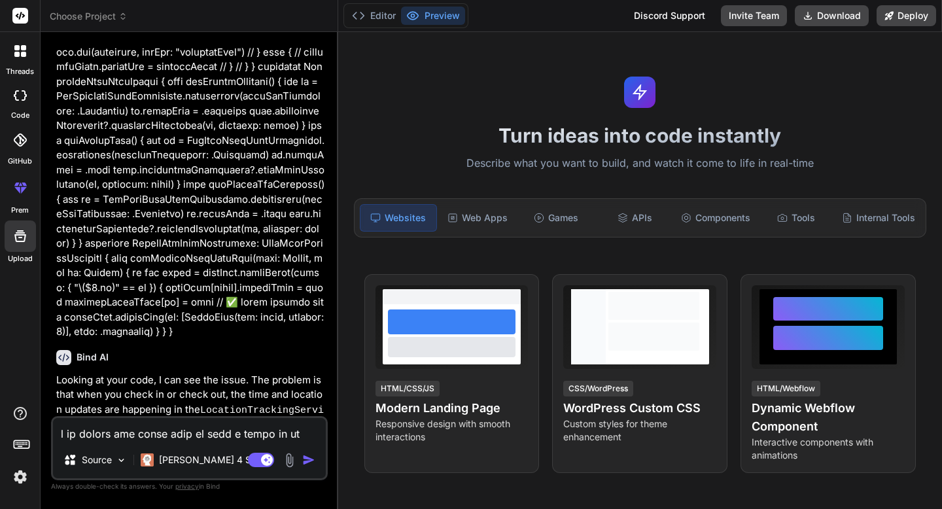
click at [150, 438] on textarea at bounding box center [189, 430] width 273 height 24
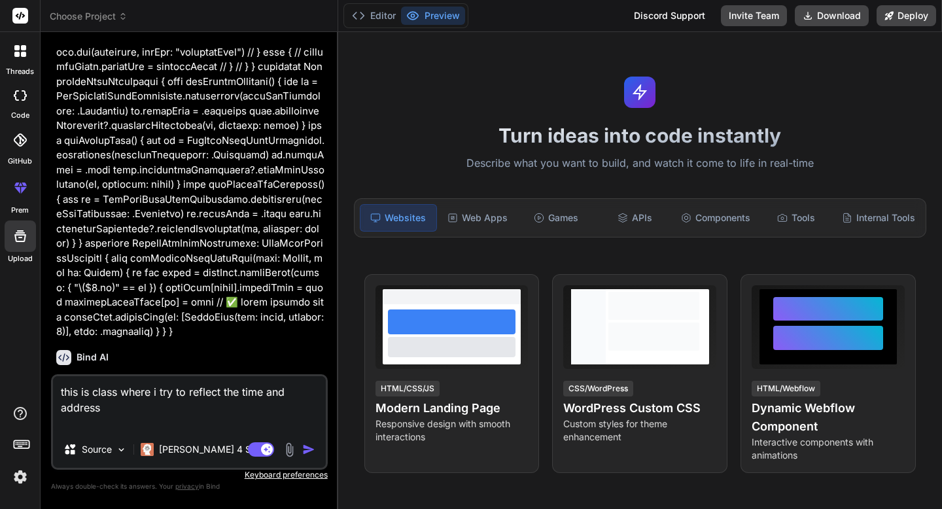
paste textarea "class TeamStatusLocationViewController: UIViewController { var titleName: Strin…"
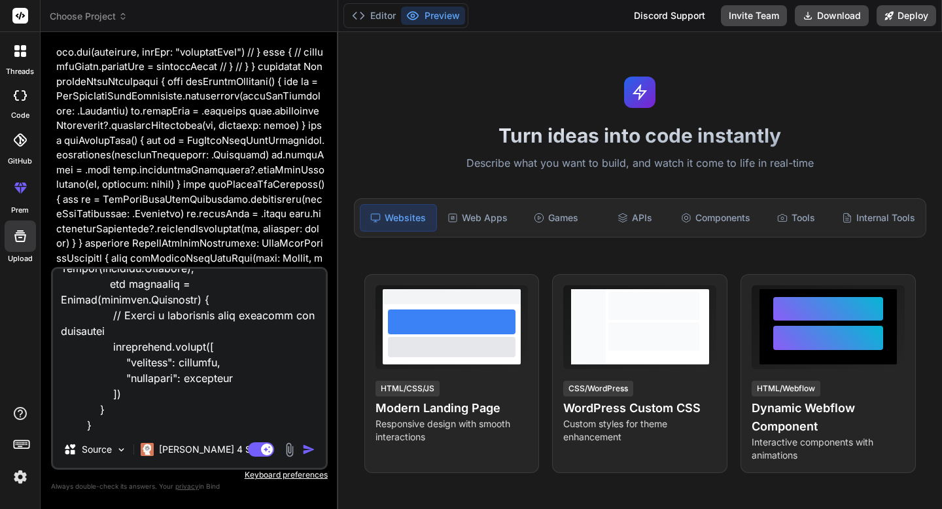
click at [303, 445] on img "button" at bounding box center [308, 449] width 13 height 13
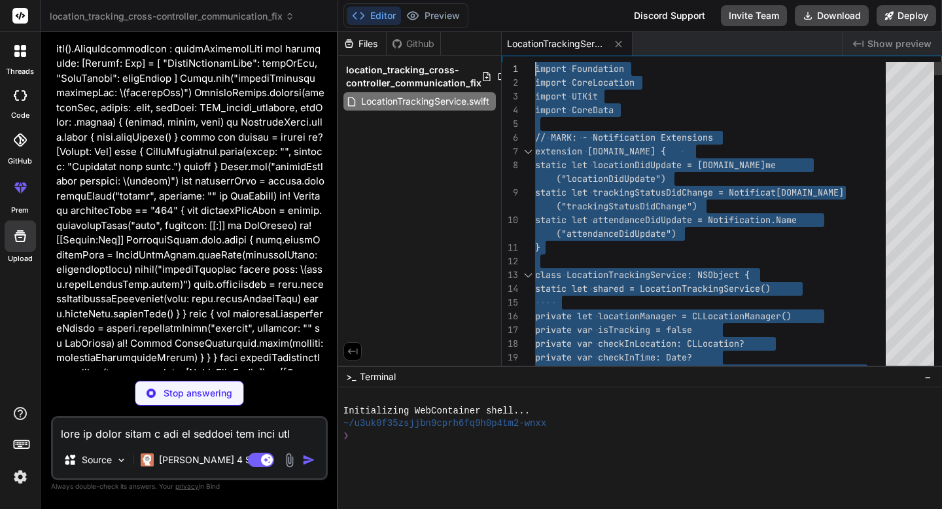
scroll to position [0, 0]
drag, startPoint x: 545, startPoint y: 353, endPoint x: 538, endPoint y: 8, distance: 344.7
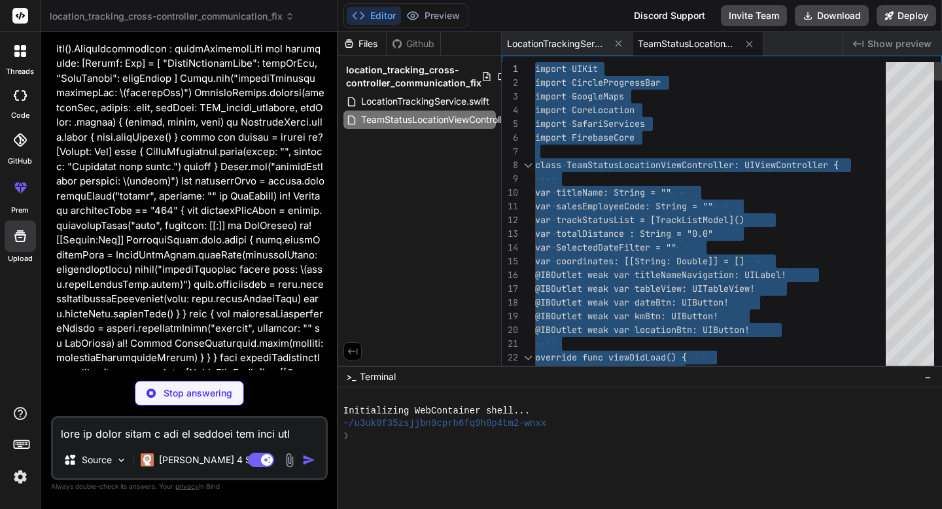
drag, startPoint x: 547, startPoint y: 351, endPoint x: 562, endPoint y: -77, distance: 428.0
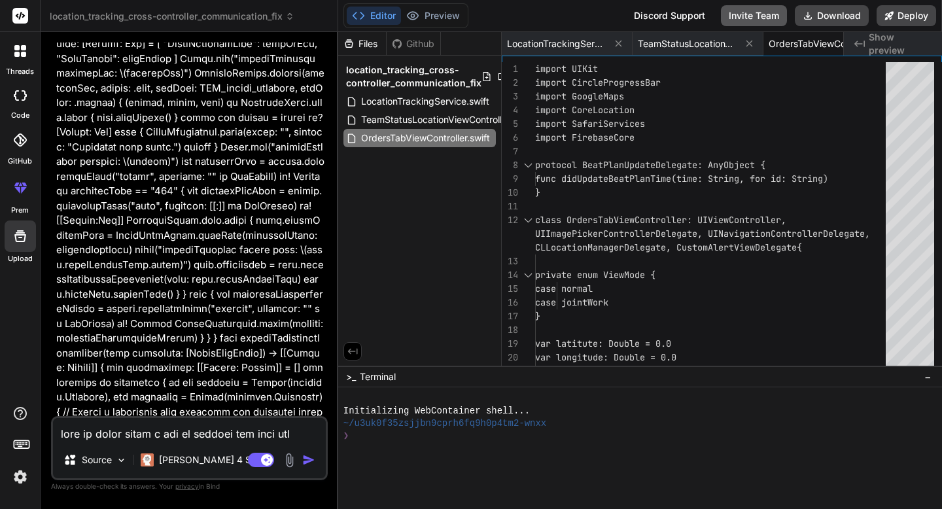
scroll to position [0, 50]
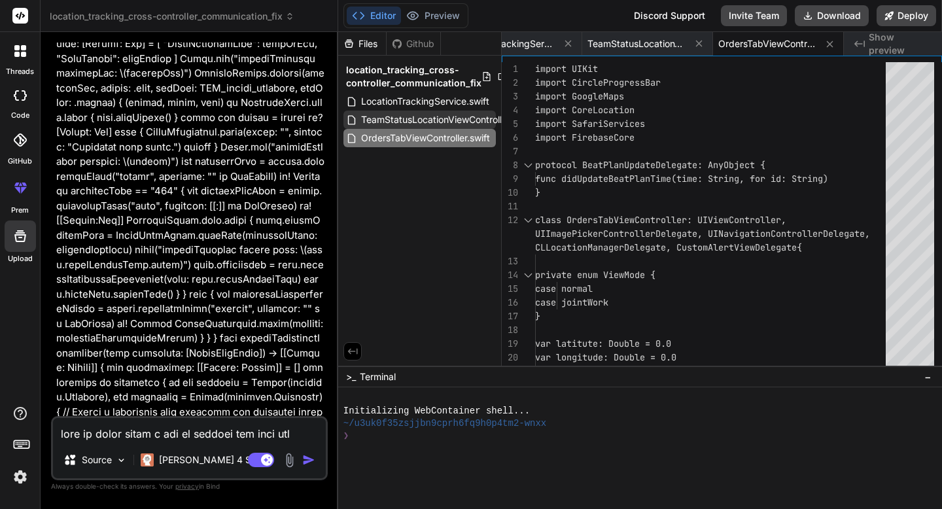
click at [441, 116] on span "TeamStatusLocationViewController.swift" at bounding box center [447, 120] width 174 height 16
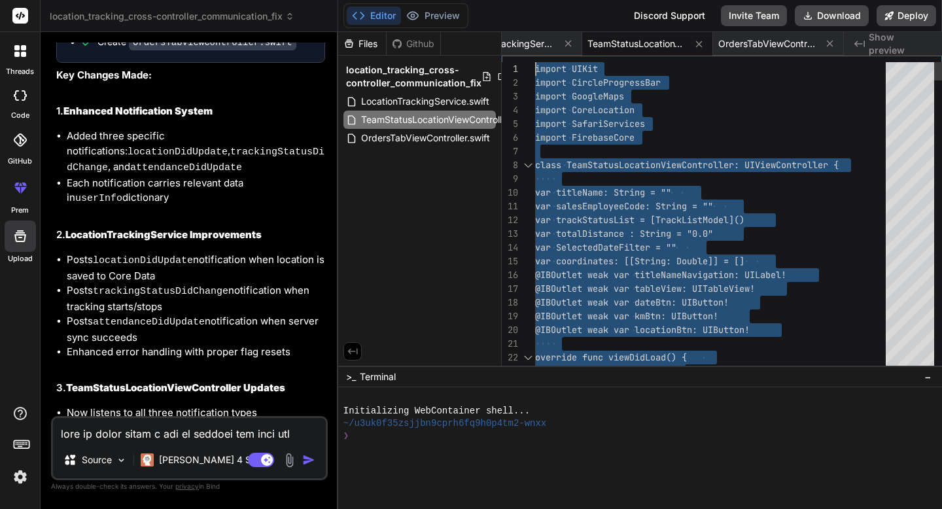
scroll to position [0, 0]
drag, startPoint x: 548, startPoint y: 352, endPoint x: 534, endPoint y: 67, distance: 285.5
click at [388, 136] on span "OrdersTabViewController.swift" at bounding box center [425, 138] width 131 height 16
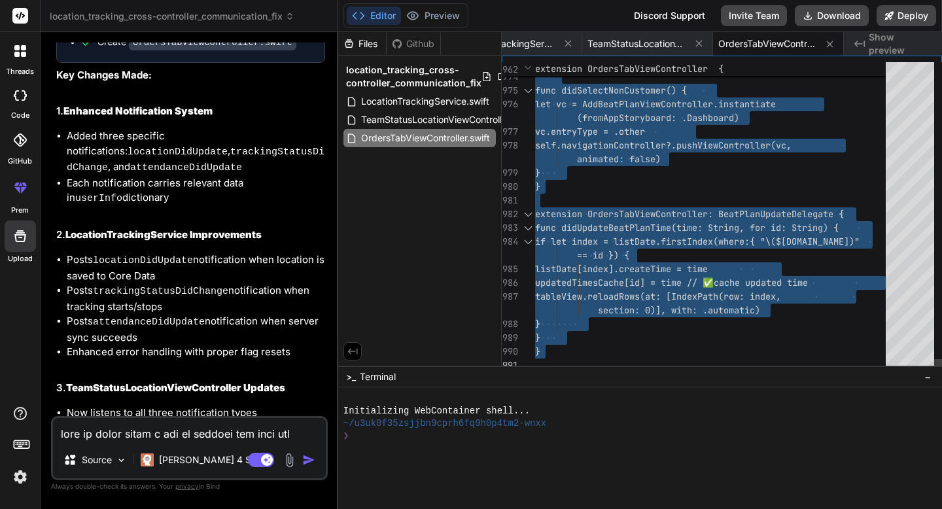
drag, startPoint x: 535, startPoint y: 68, endPoint x: 526, endPoint y: 508, distance: 440.2
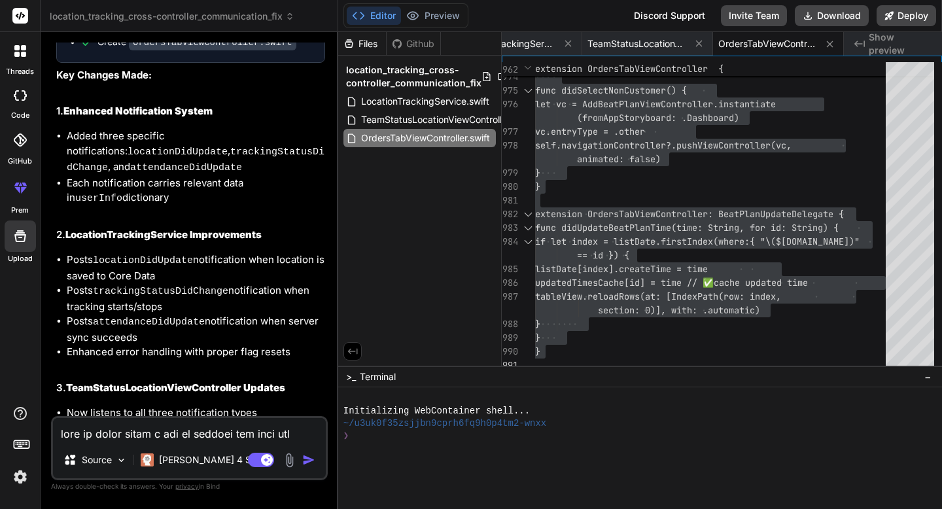
click at [139, 438] on textarea at bounding box center [189, 430] width 273 height 24
paste textarea "galaxyTracking parsed rows: 0 Swift/arm64e-apple-ios.swiftinterface:19659: Fata…"
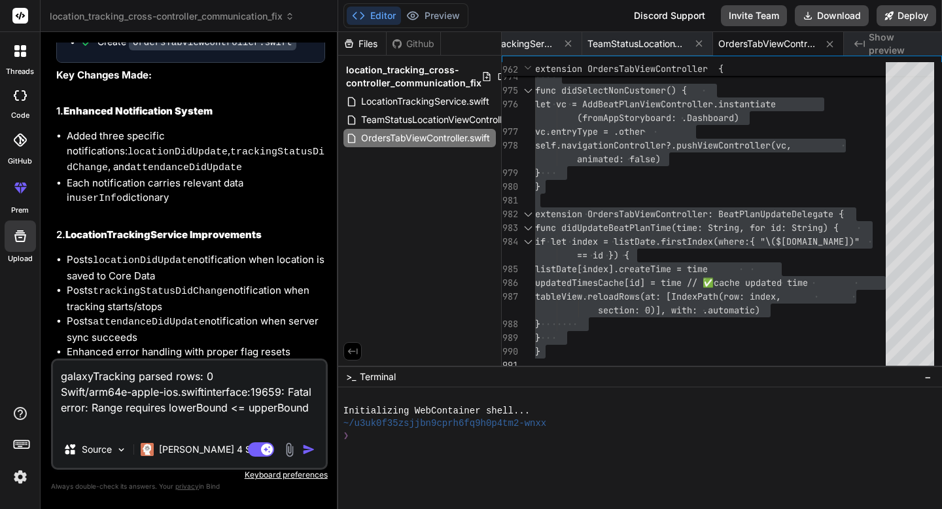
paste textarea "private func calculateTotalDistance() { var totalDistance: Double = 0.0 for i i…"
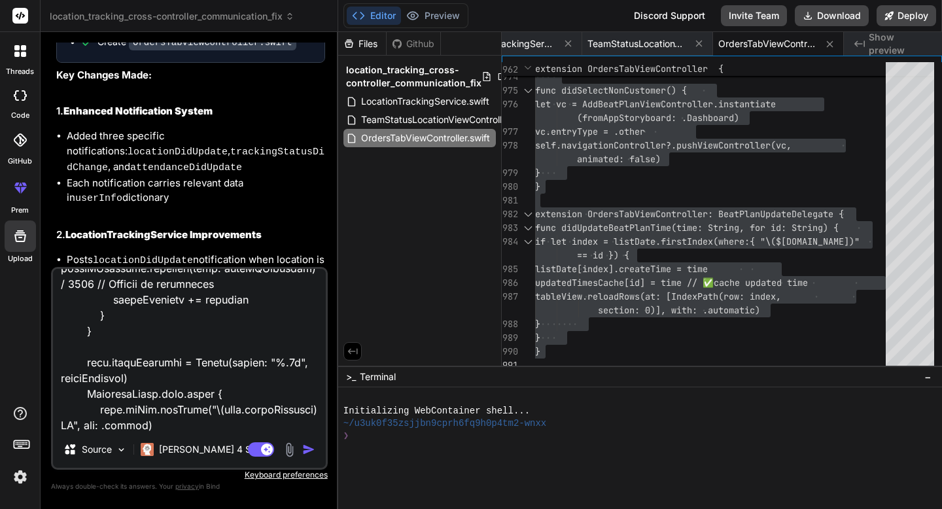
click at [133, 425] on textarea at bounding box center [189, 350] width 273 height 162
click at [102, 423] on textarea at bounding box center [189, 350] width 273 height 162
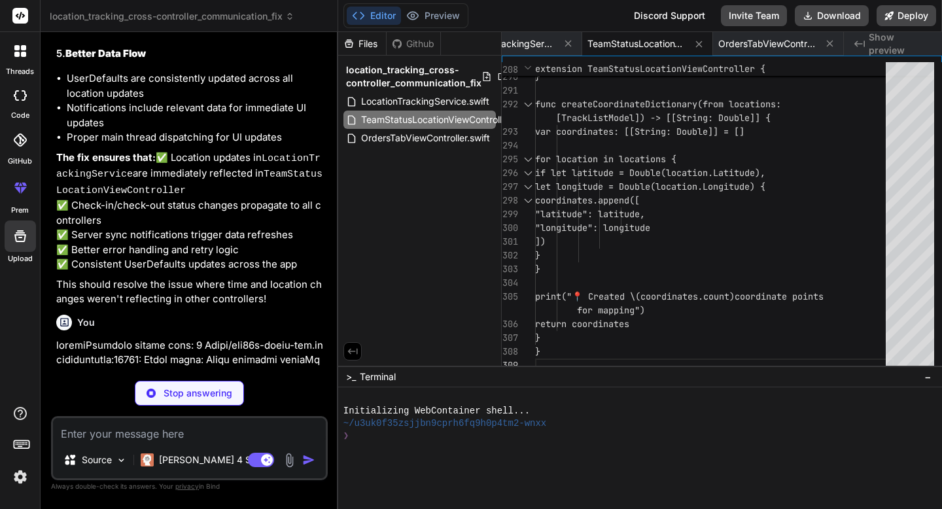
scroll to position [20406, 0]
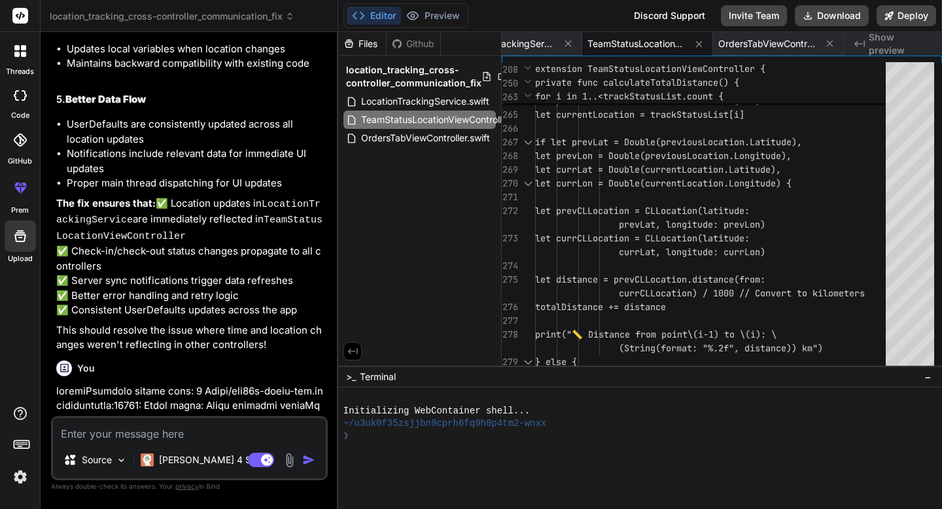
click at [409, 118] on span "TeamStatusLocationViewController.swift" at bounding box center [447, 120] width 174 height 16
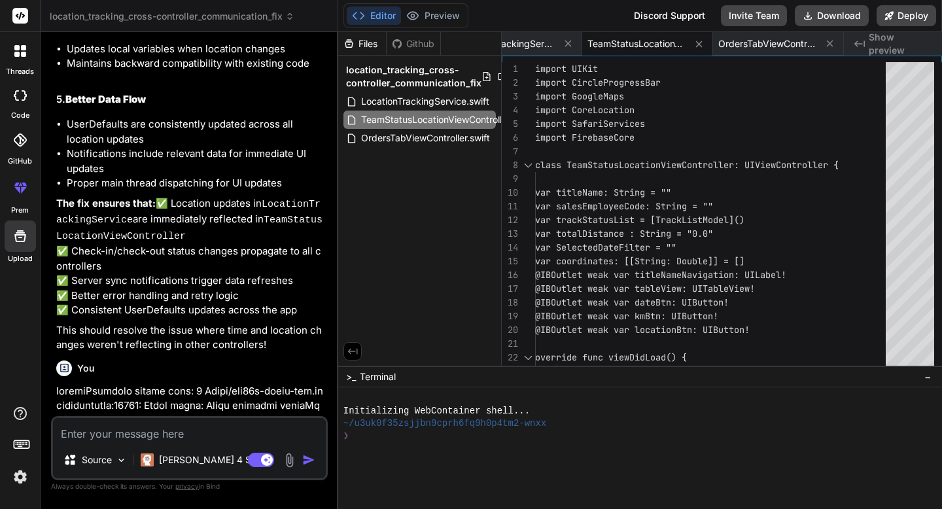
drag, startPoint x: 534, startPoint y: 68, endPoint x: 577, endPoint y: 499, distance: 433.1
click at [577, 504] on div "Files Github location_tracking_cross-controller_communication_fix LocationTrack…" at bounding box center [640, 270] width 604 height 477
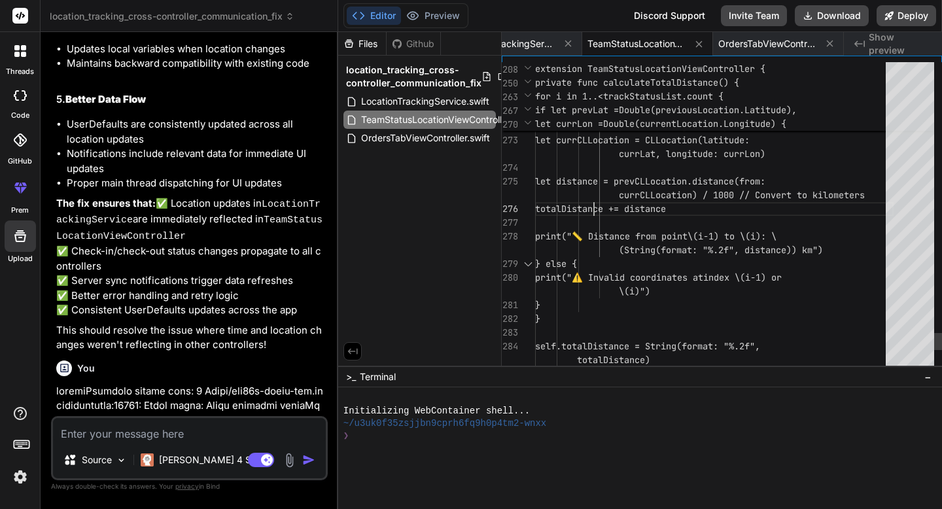
scroll to position [0, 0]
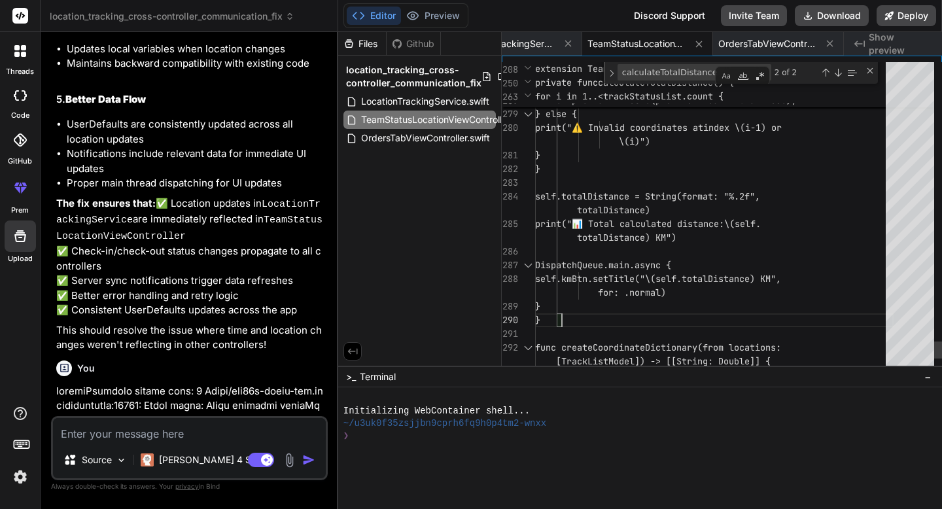
scroll to position [124, 0]
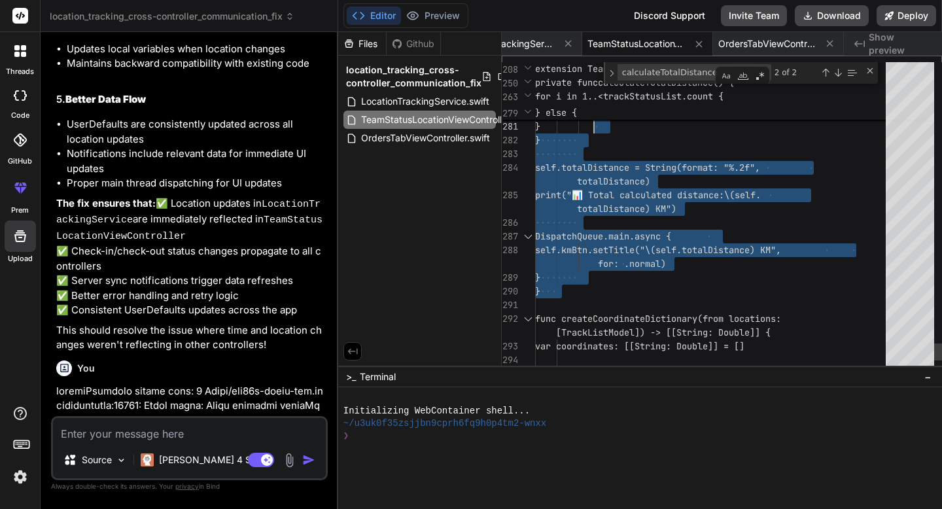
scroll to position [0, 0]
drag, startPoint x: 565, startPoint y: 290, endPoint x: 596, endPoint y: 165, distance: 129.3
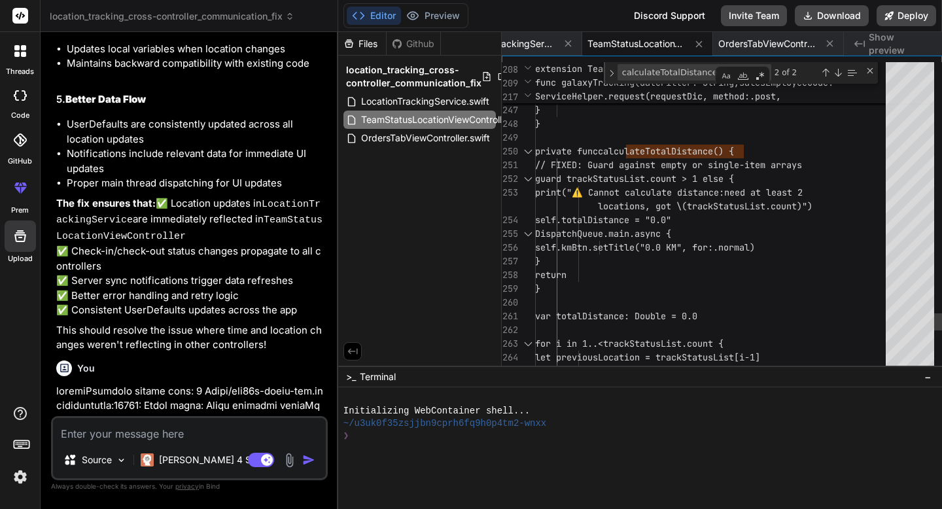
click at [524, 149] on div at bounding box center [527, 152] width 17 height 14
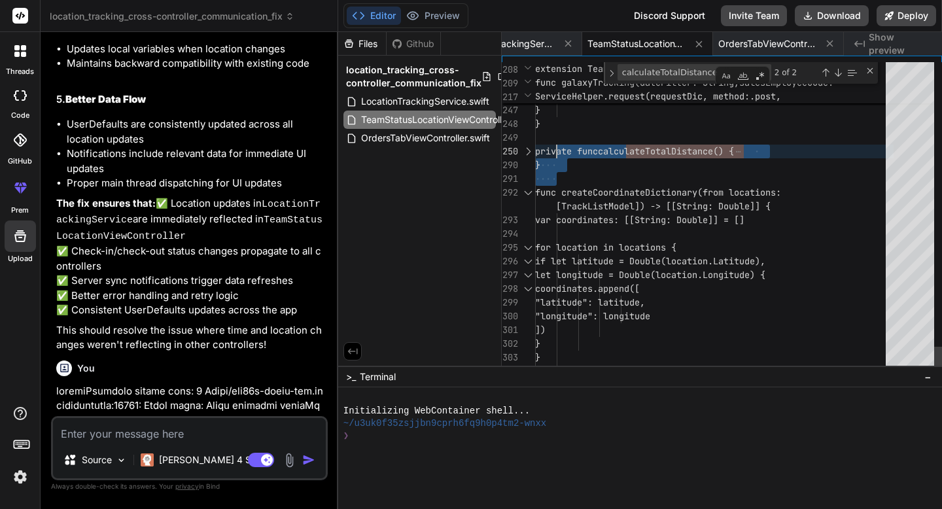
drag, startPoint x: 581, startPoint y: 166, endPoint x: 554, endPoint y: 150, distance: 32.0
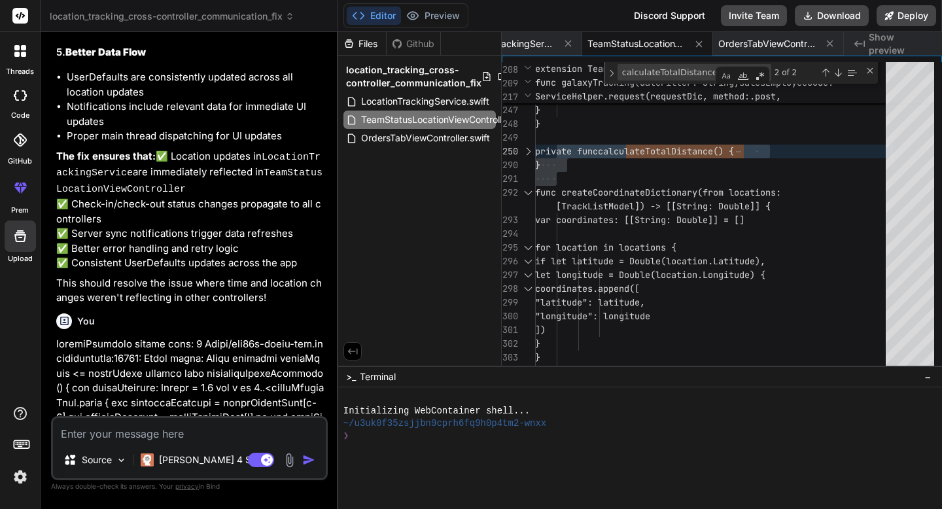
click at [90, 434] on textarea at bounding box center [189, 430] width 273 height 24
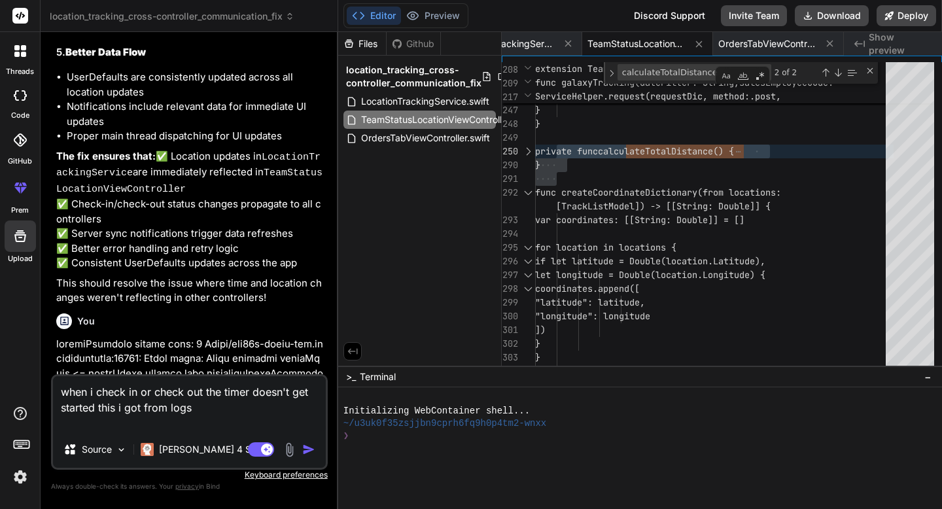
paste textarea "no updation time no updation time ["CheckIn_Lat": "28.620973195370432", "Create…"
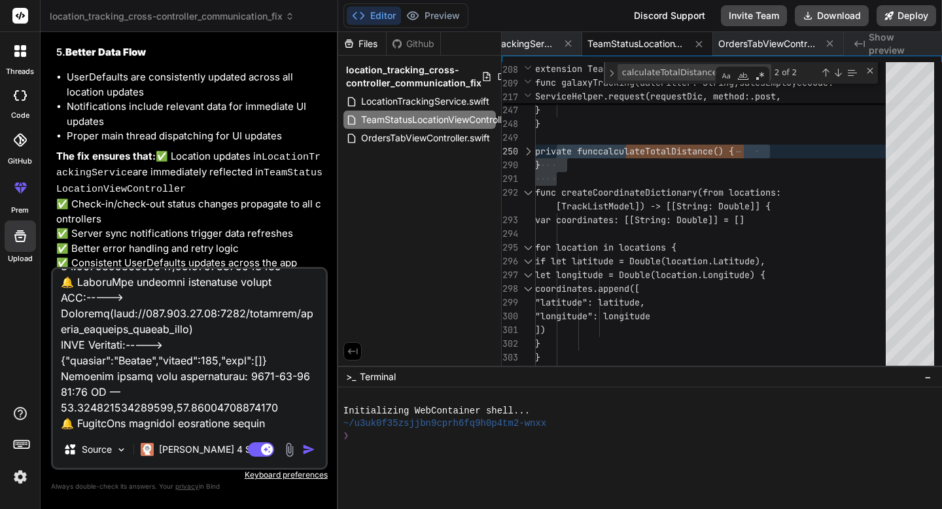
scroll to position [6281, 0]
click at [305, 449] on img "button" at bounding box center [308, 449] width 13 height 13
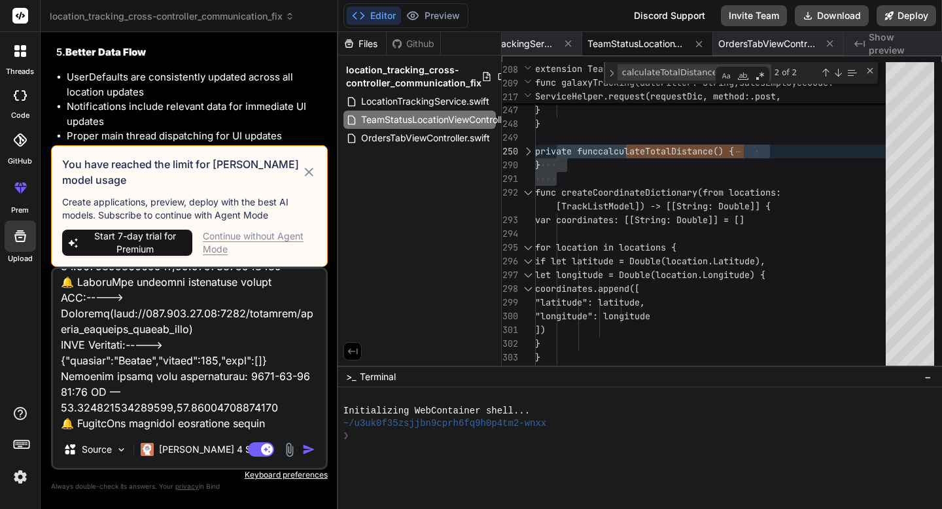
click at [308, 171] on icon at bounding box center [309, 171] width 9 height 9
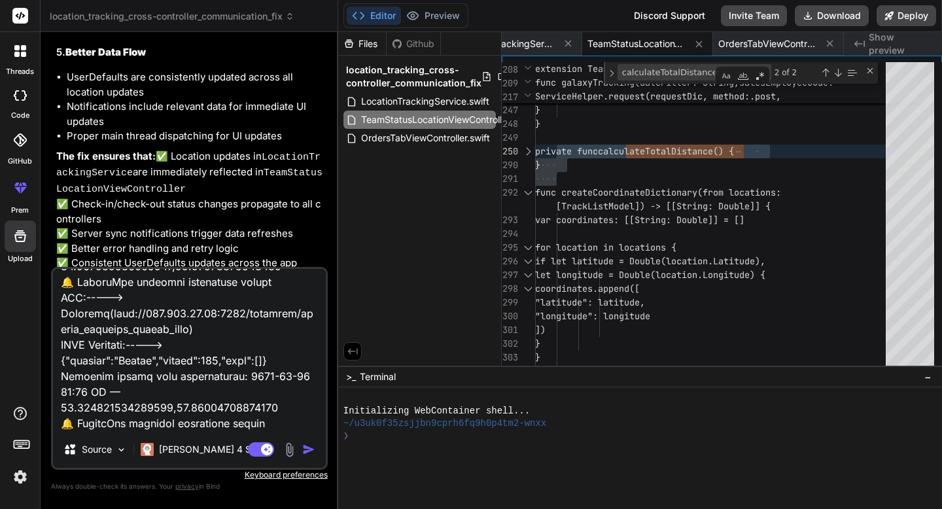
scroll to position [6257, 0]
click at [391, 103] on span "LocationTrackingService.swift" at bounding box center [425, 102] width 131 height 16
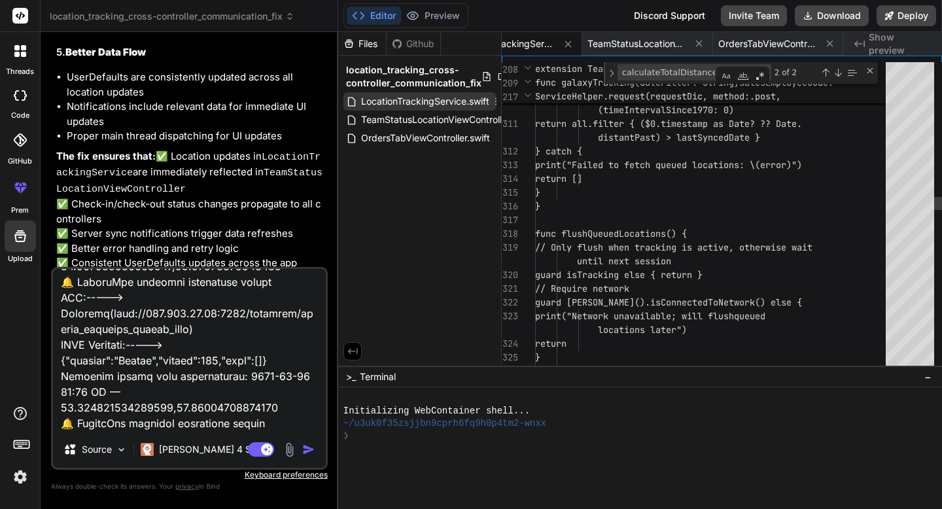
scroll to position [0, 0]
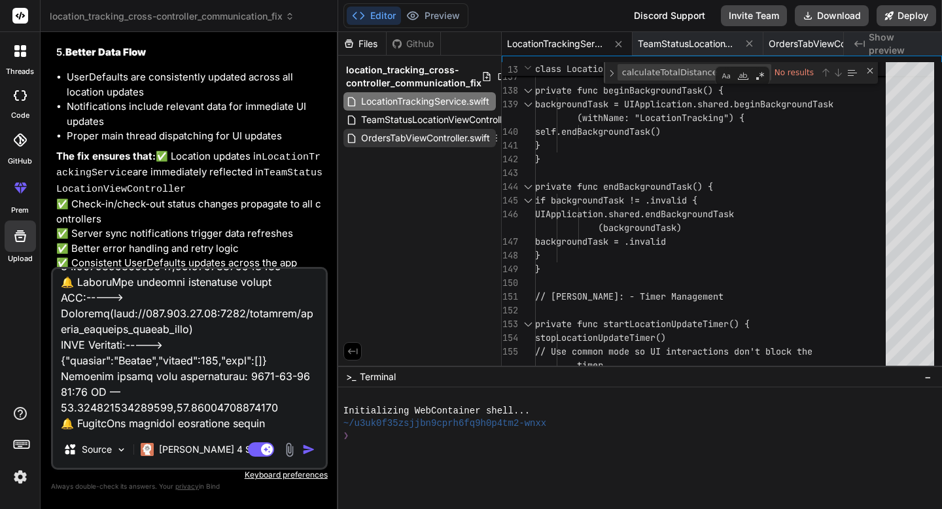
click at [406, 142] on span "OrdersTabViewController.swift" at bounding box center [425, 138] width 131 height 16
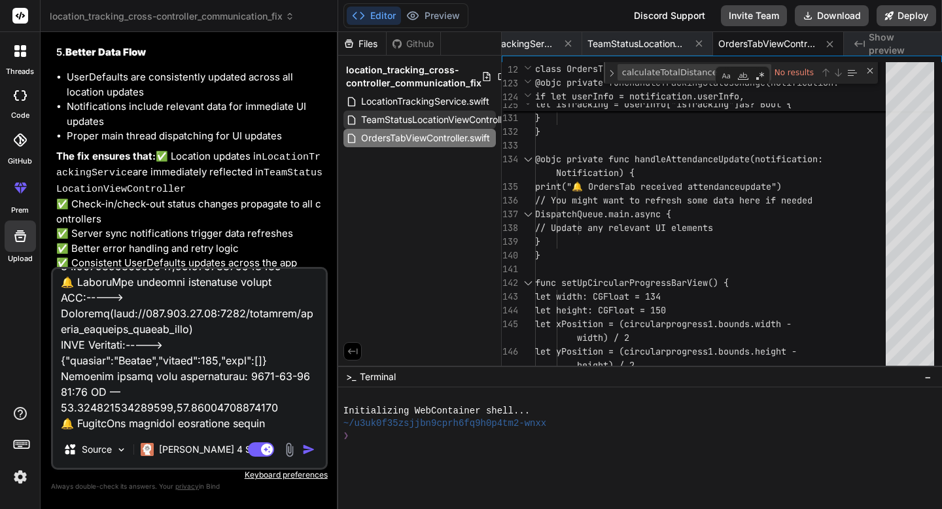
click at [402, 122] on span "TeamStatusLocationViewController.swift" at bounding box center [447, 120] width 174 height 16
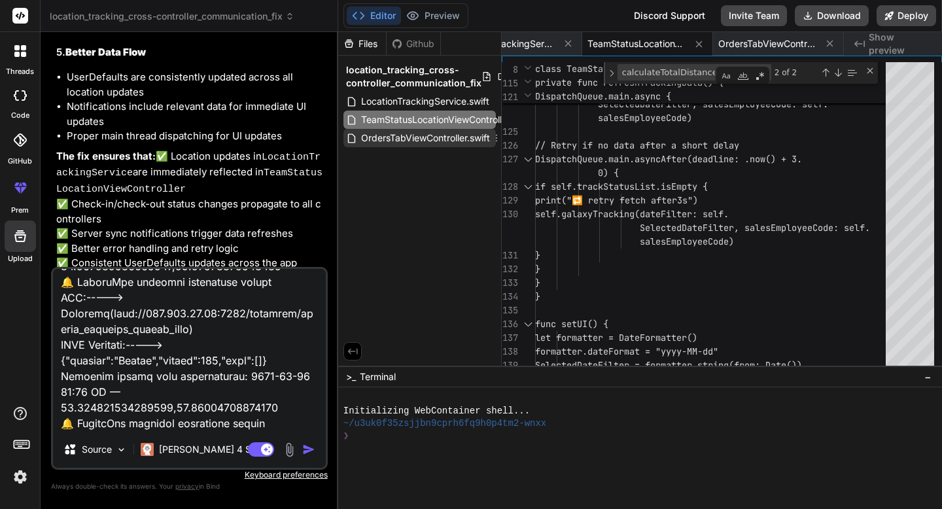
click at [415, 138] on span "OrdersTabViewController.swift" at bounding box center [425, 138] width 131 height 16
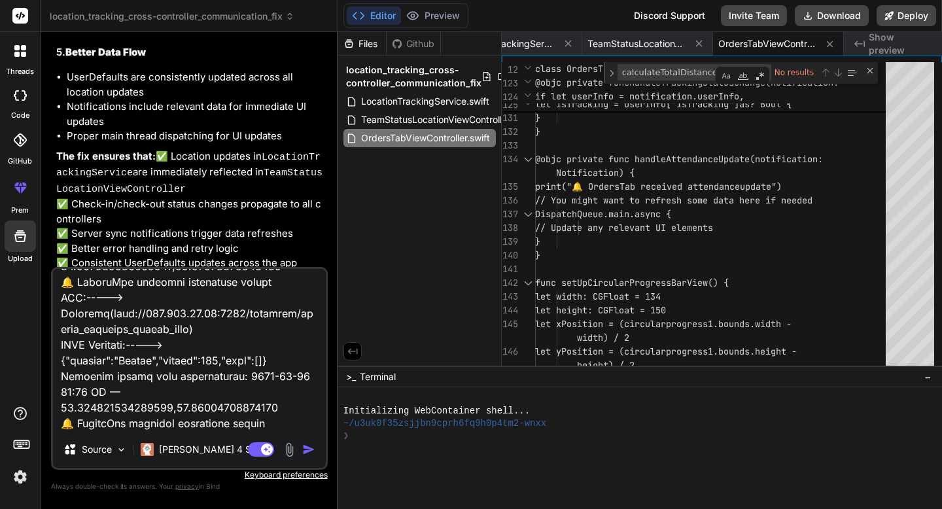
scroll to position [6281, 0]
